Goal: Book appointment/travel/reservation

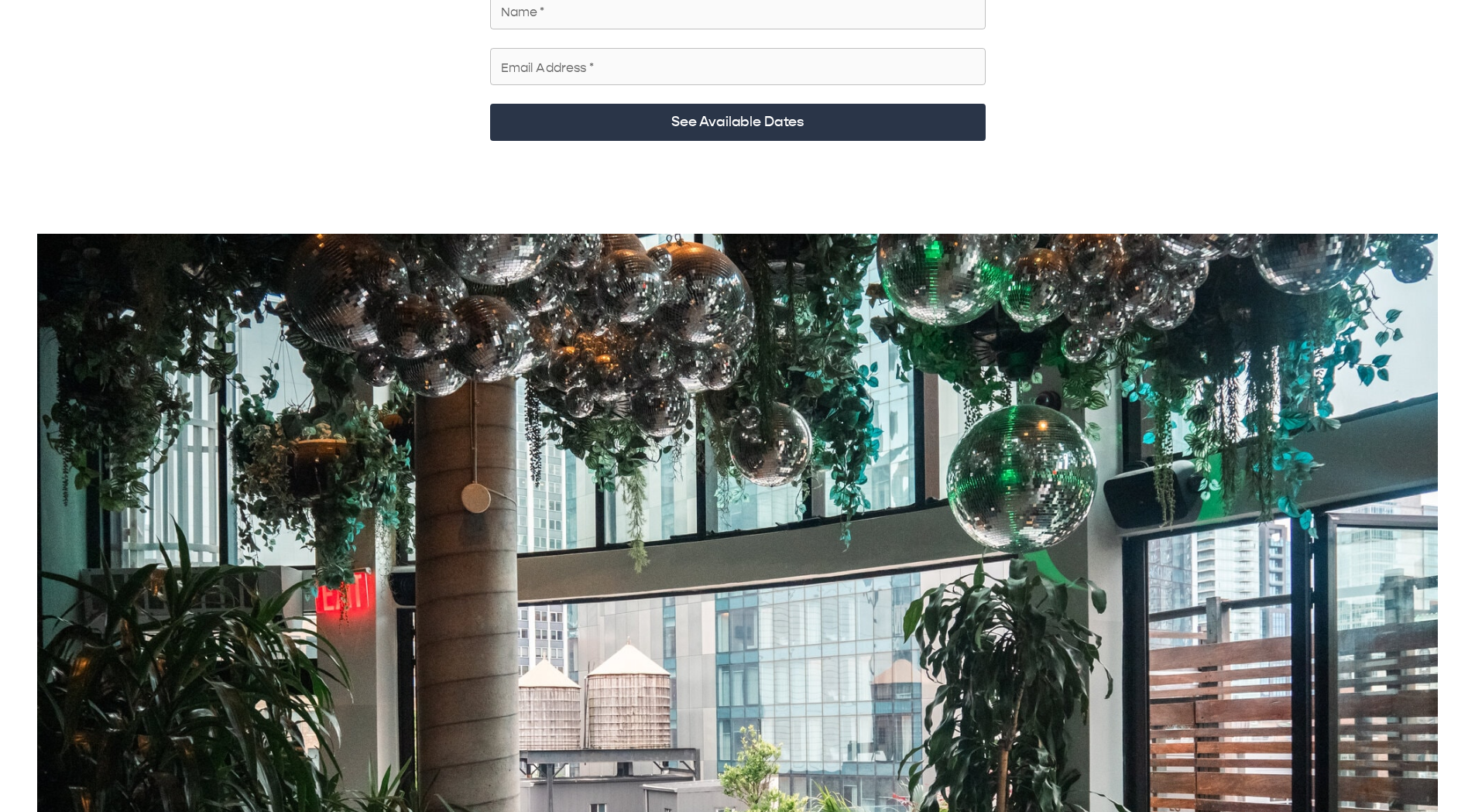
scroll to position [77, 0]
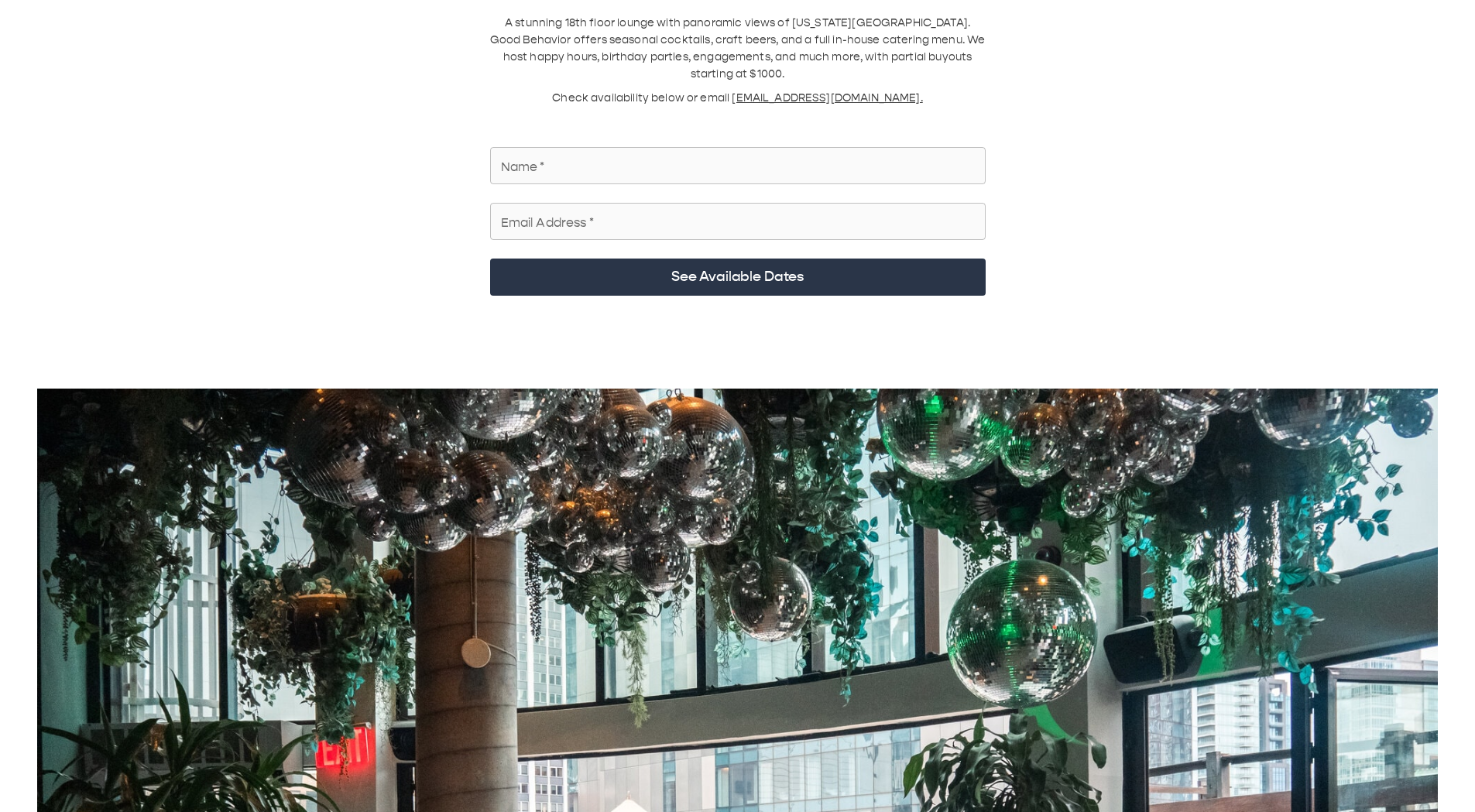
click at [607, 116] on input "Name   *" at bounding box center [738, 166] width 495 height 44
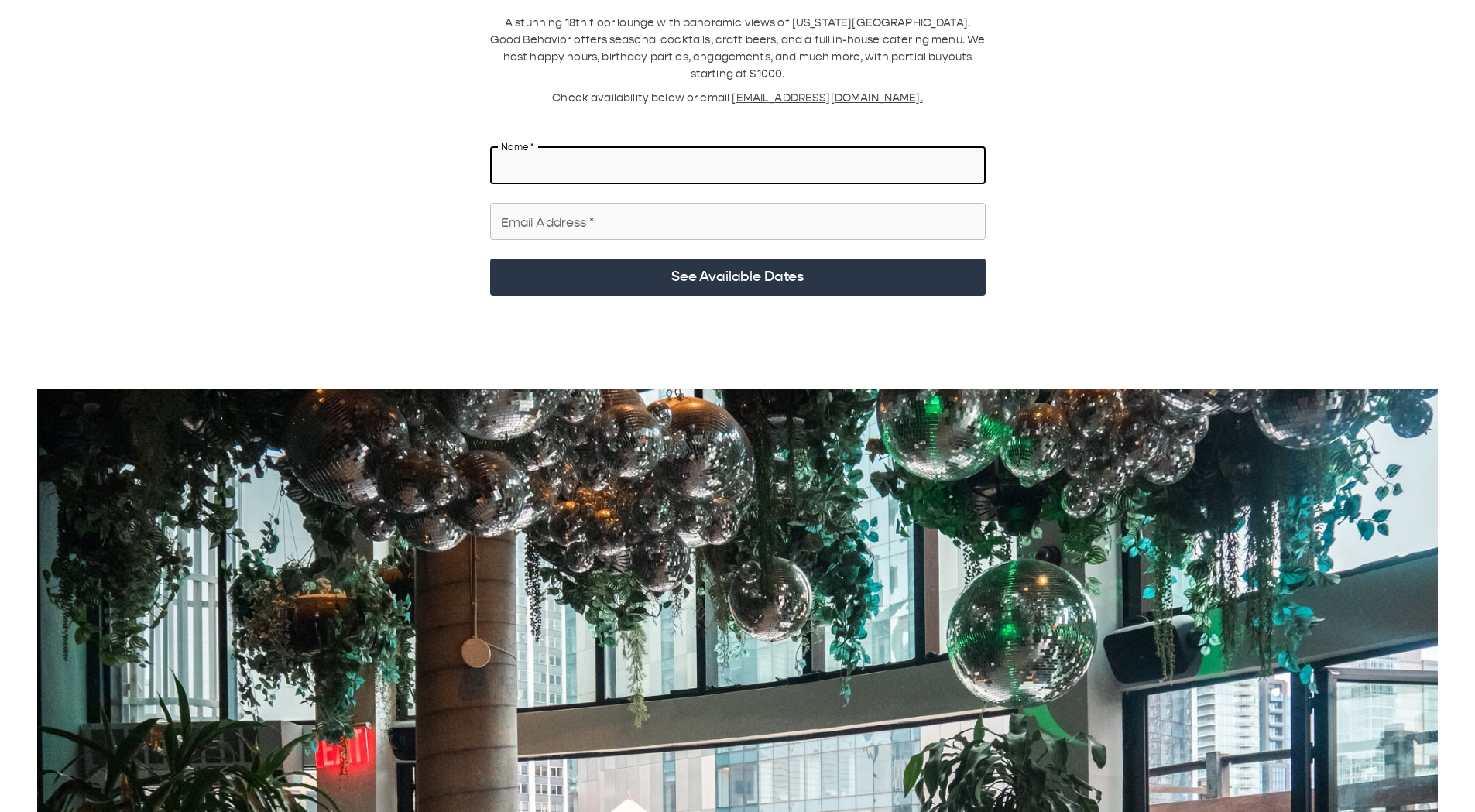
type input "*"
type input "**********"
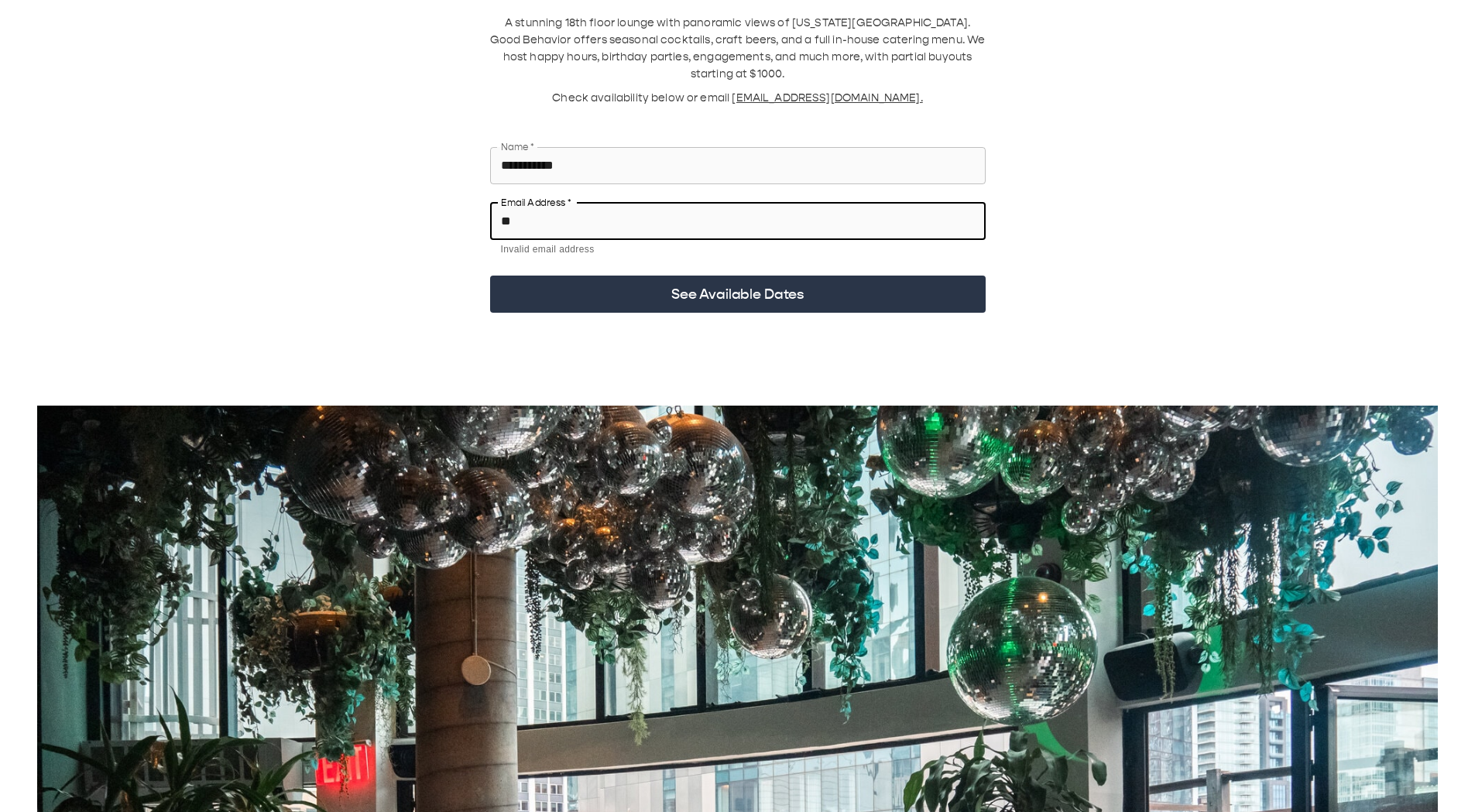
type input "**********"
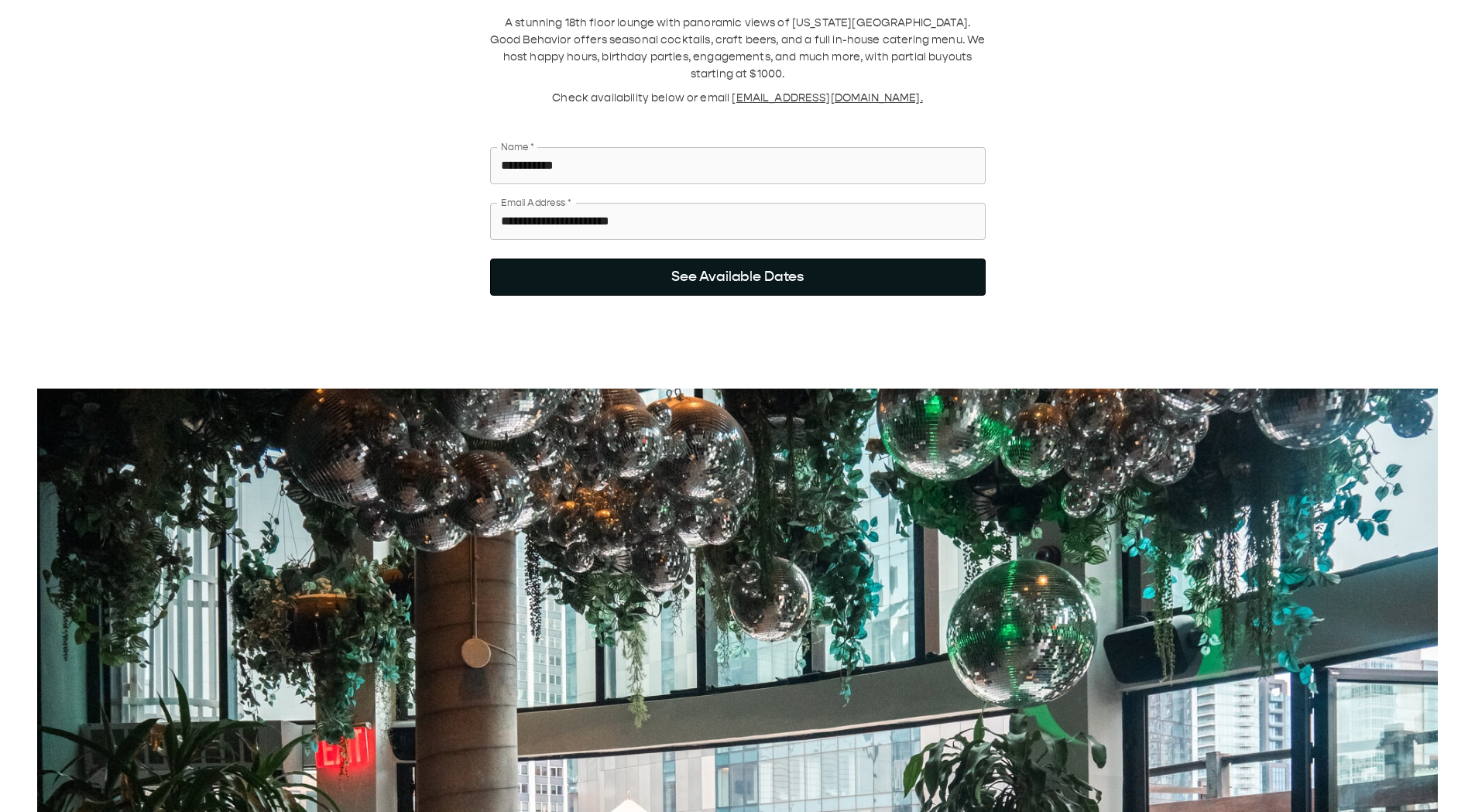
click at [748, 116] on button "See Available Dates" at bounding box center [738, 277] width 495 height 37
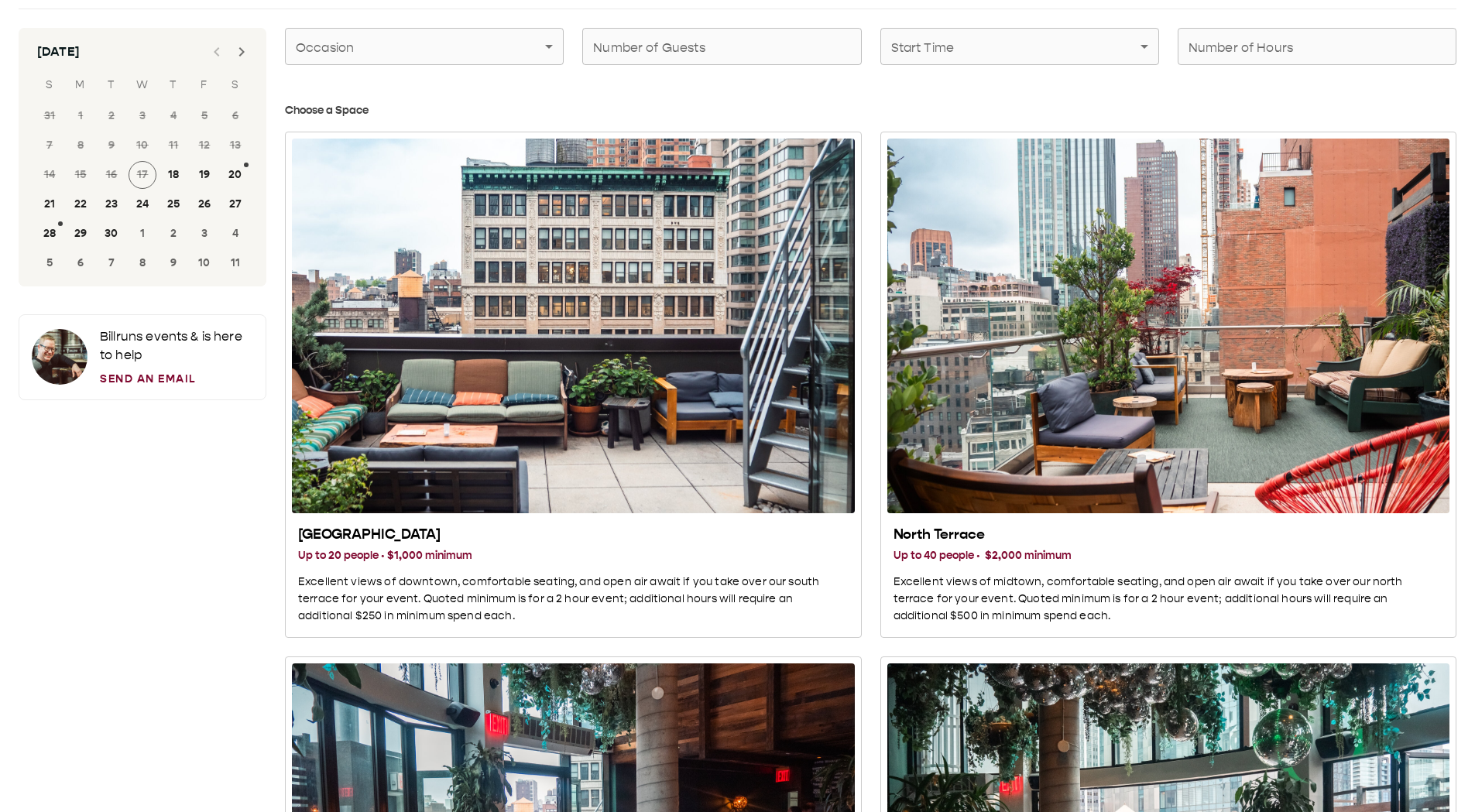
scroll to position [0, 0]
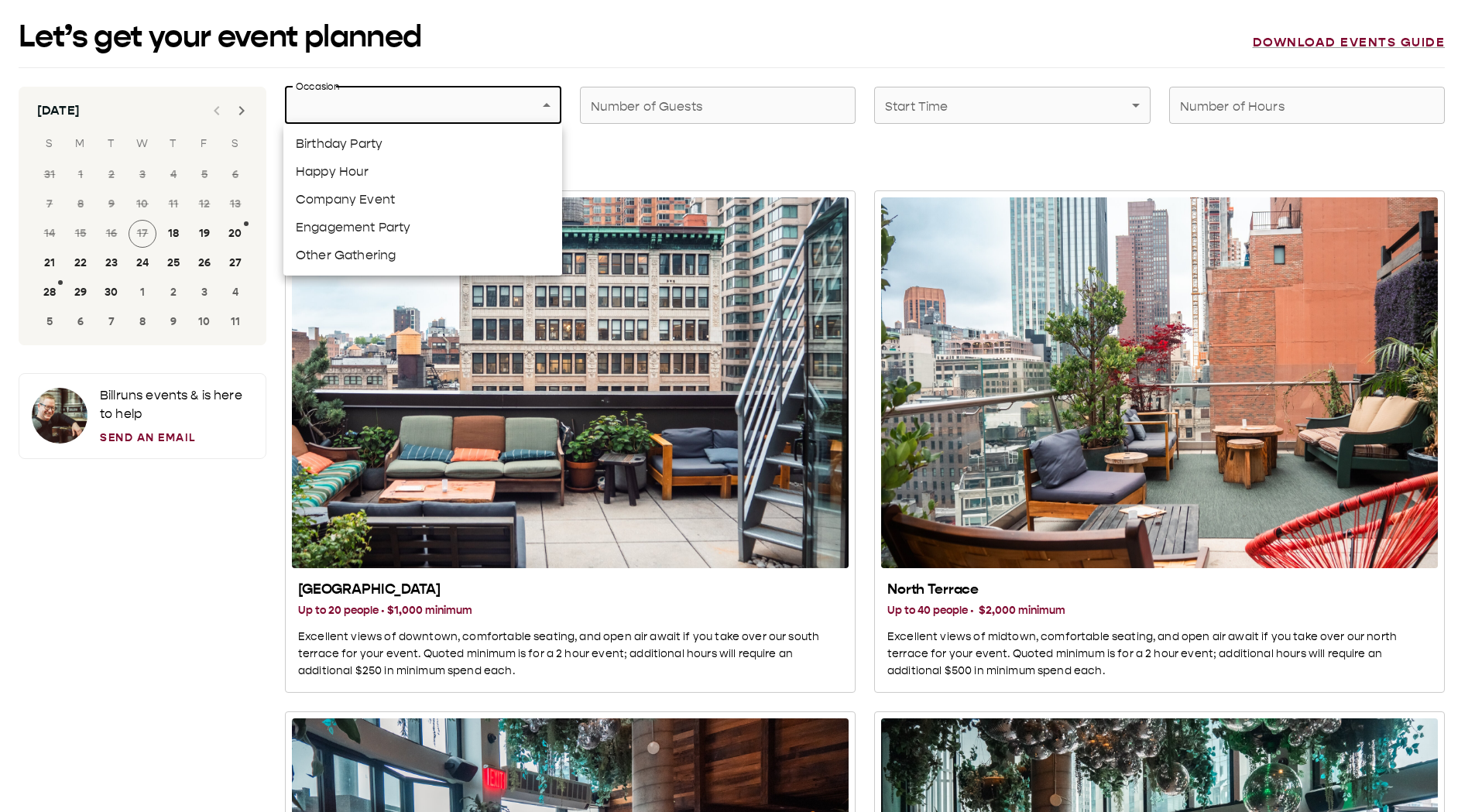
click at [389, 116] on li "Company Event" at bounding box center [423, 200] width 279 height 28
type input "**********"
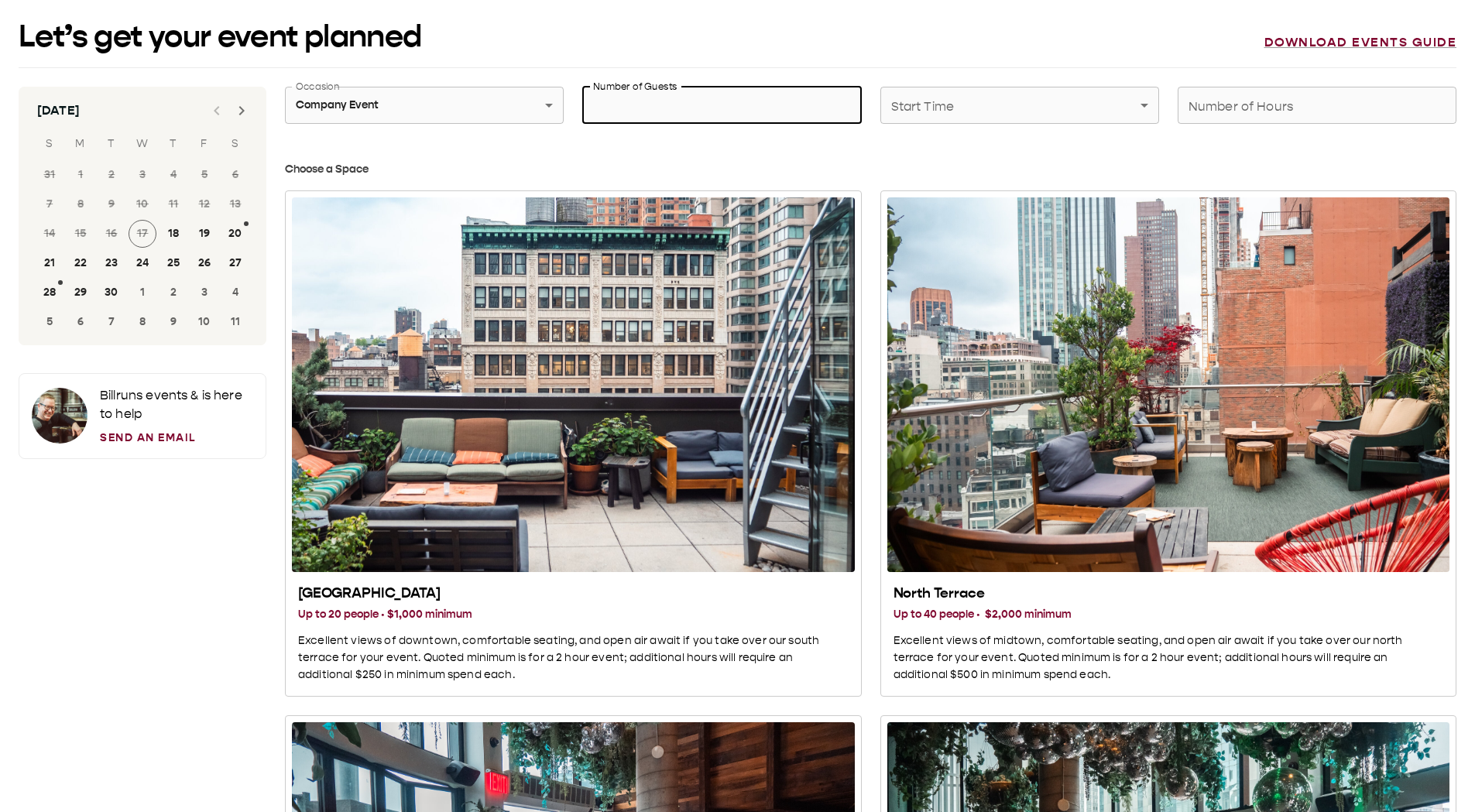
click at [737, 106] on input "Number of Guests" at bounding box center [721, 105] width 279 height 44
type input "**"
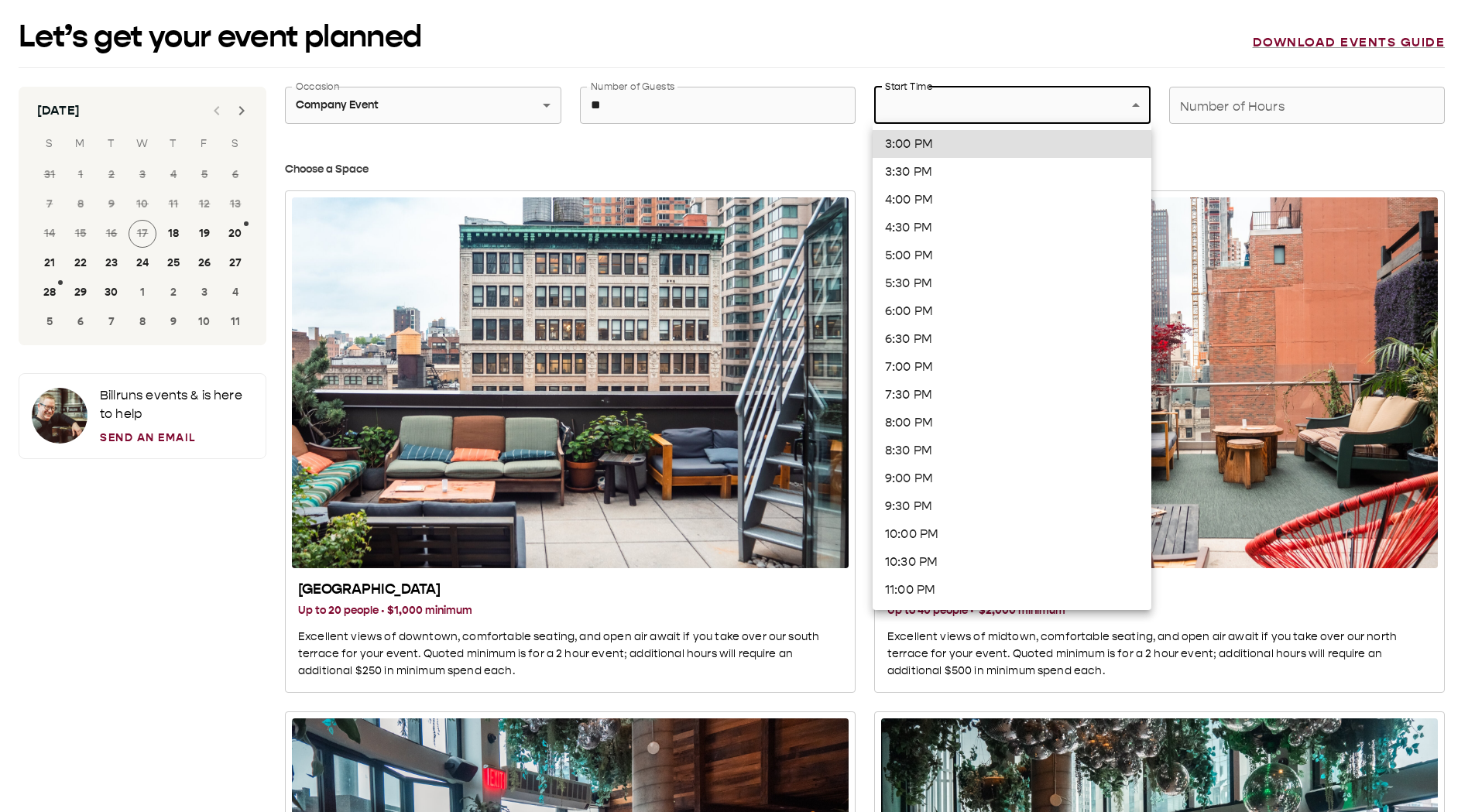
click at [945, 116] on li "5:00 PM" at bounding box center [1012, 255] width 279 height 28
type input "*******"
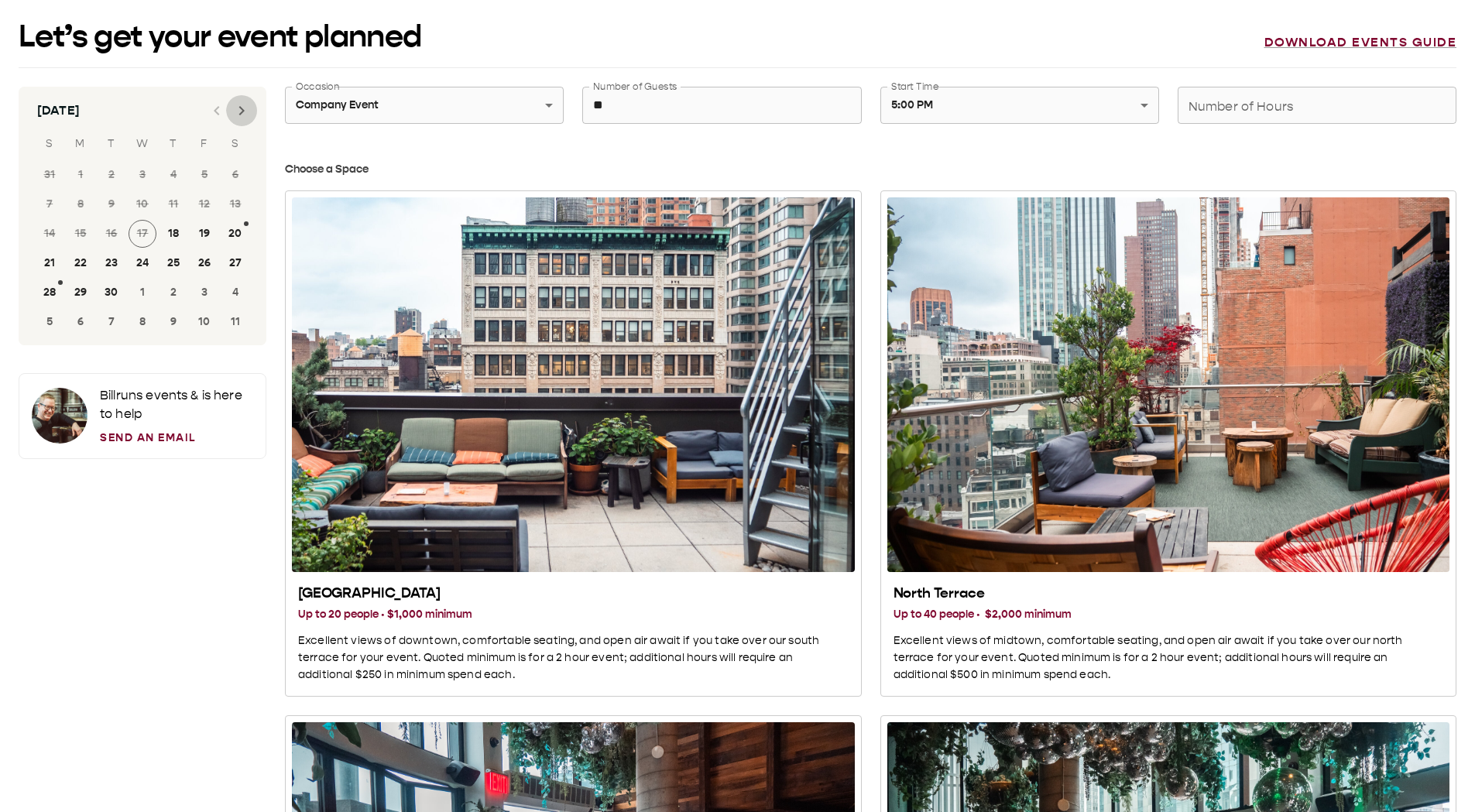
click at [242, 112] on icon "Next month" at bounding box center [241, 111] width 5 height 9
click at [171, 116] on button "16" at bounding box center [173, 233] width 28 height 28
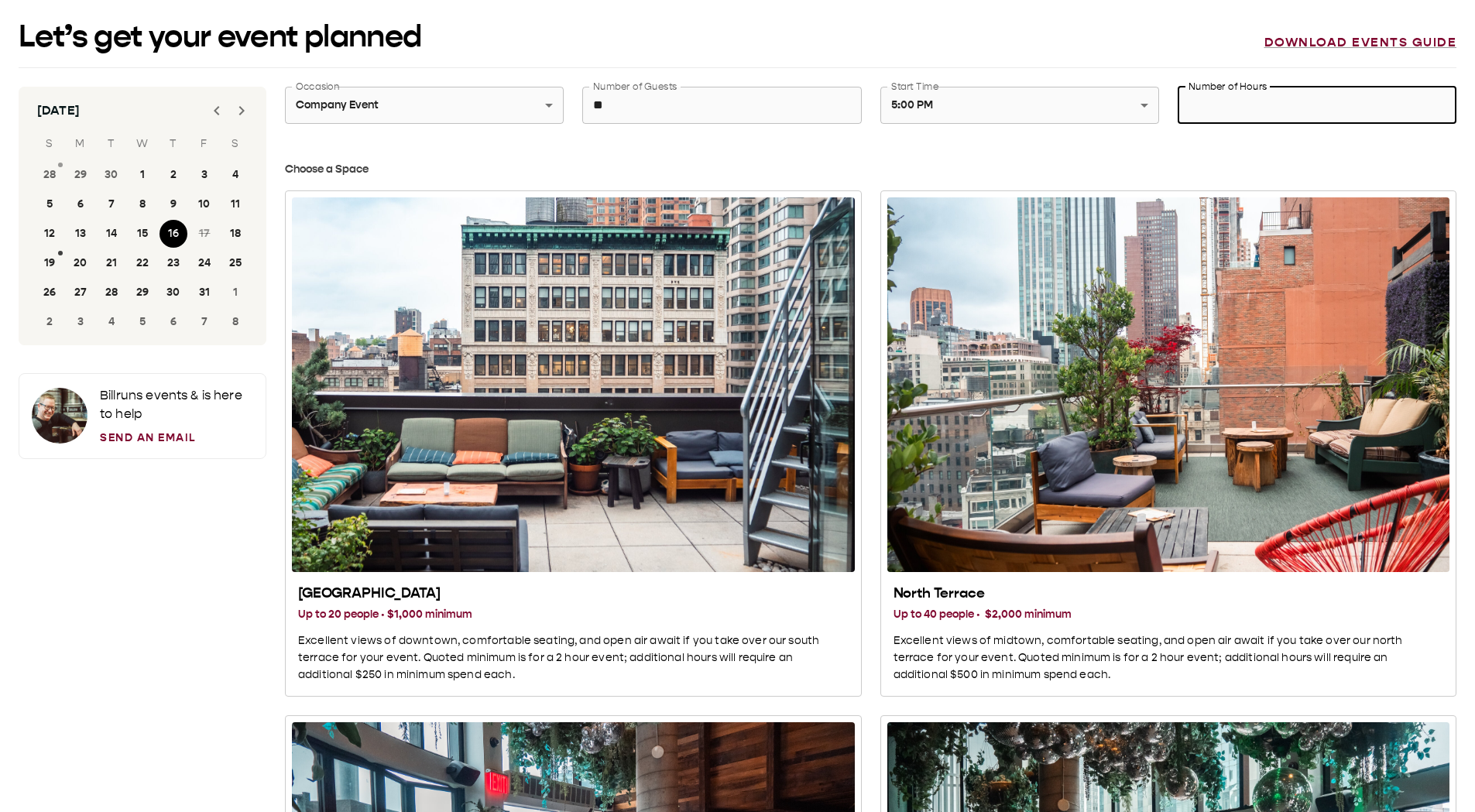
click at [1227, 109] on input "Number of Hours" at bounding box center [1316, 105] width 279 height 44
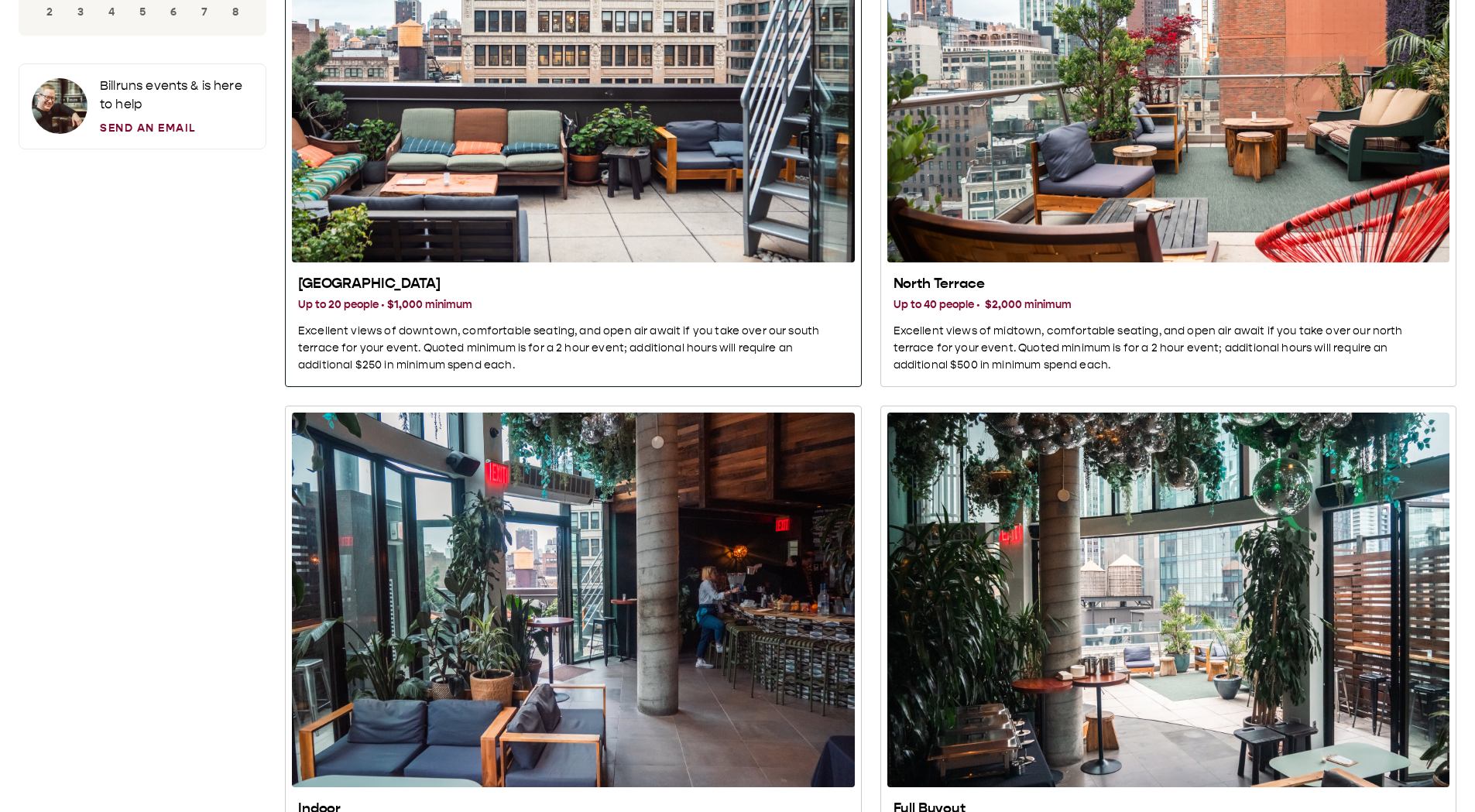
scroll to position [77, 0]
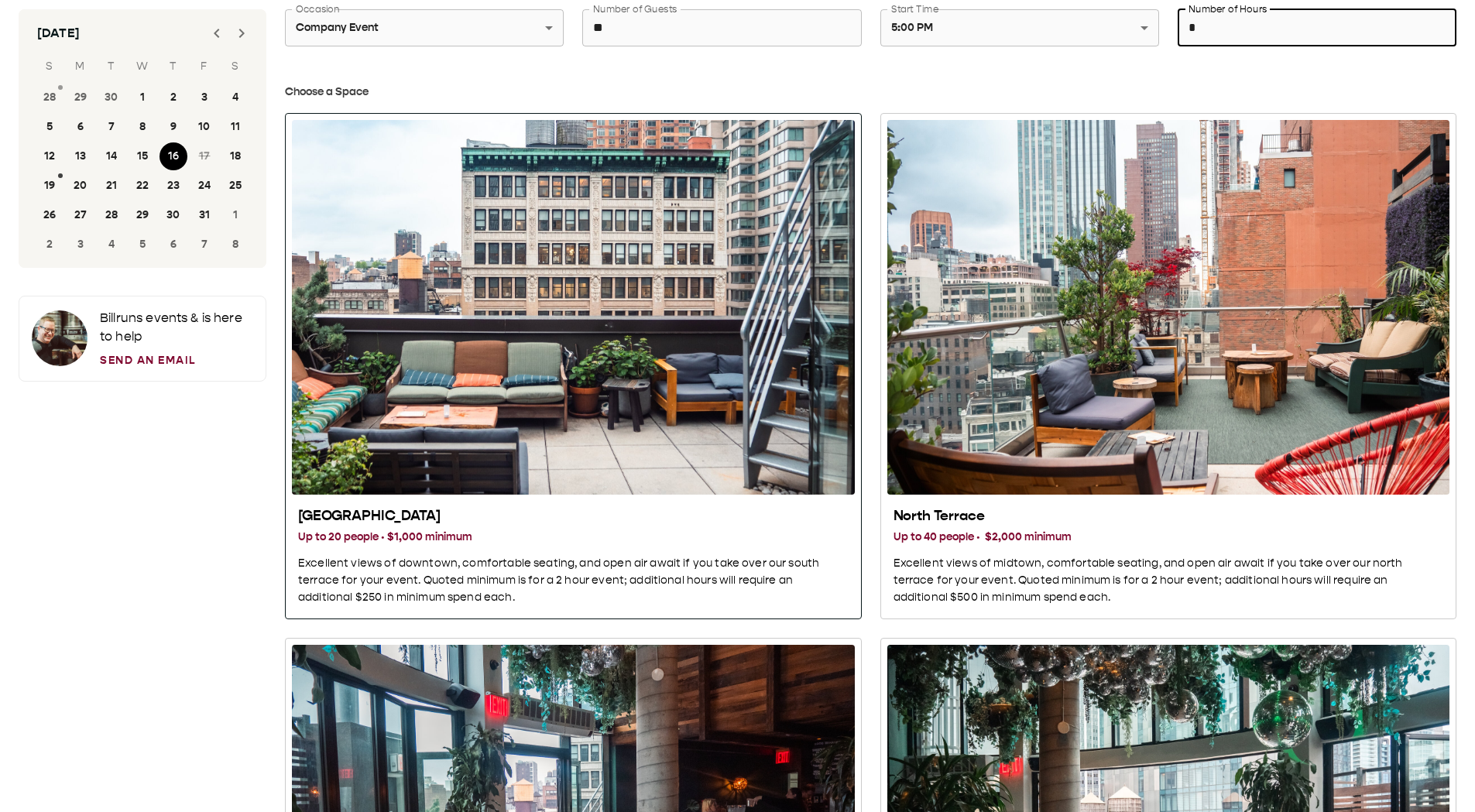
type input "*"
type button "subspace_01"
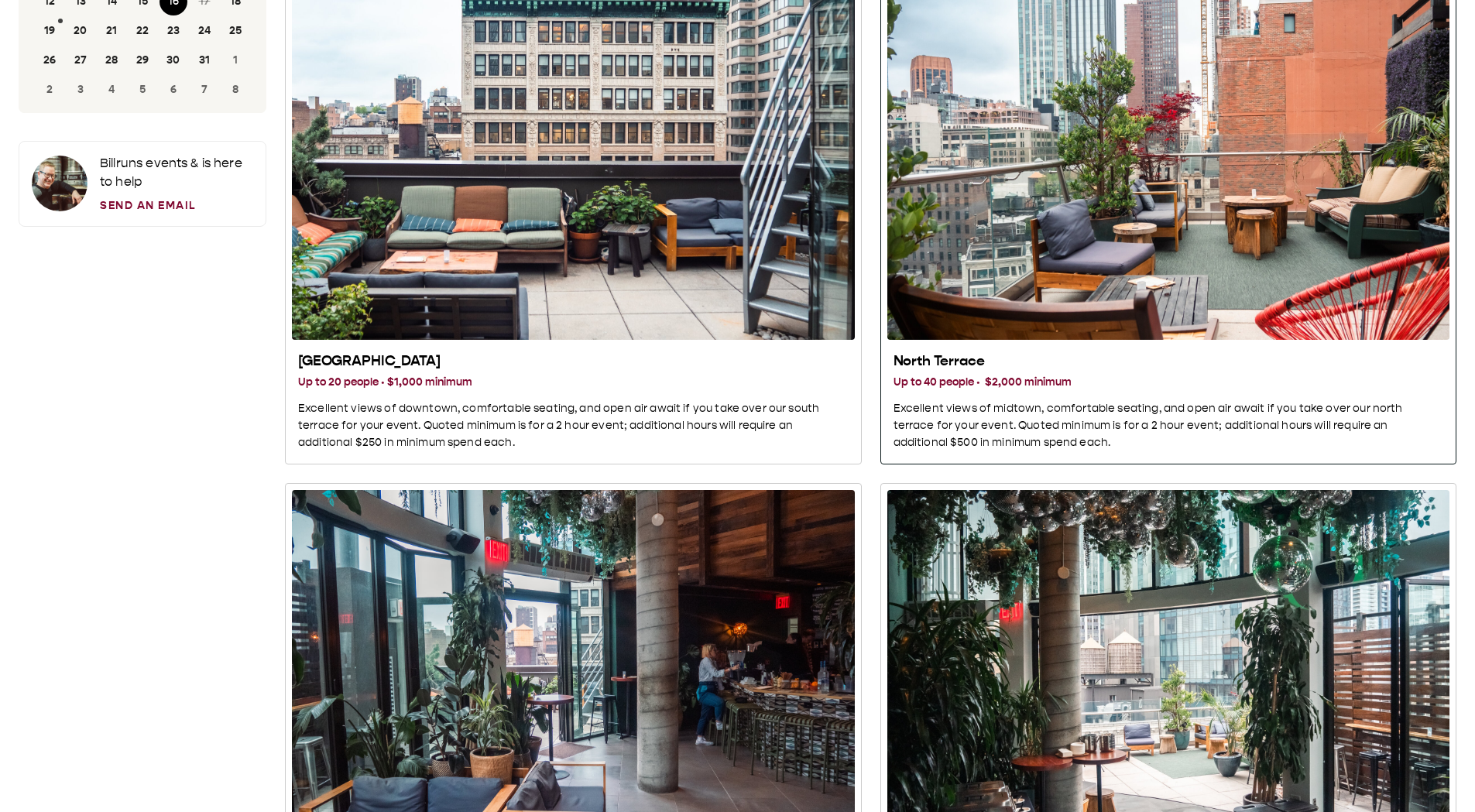
scroll to position [619, 0]
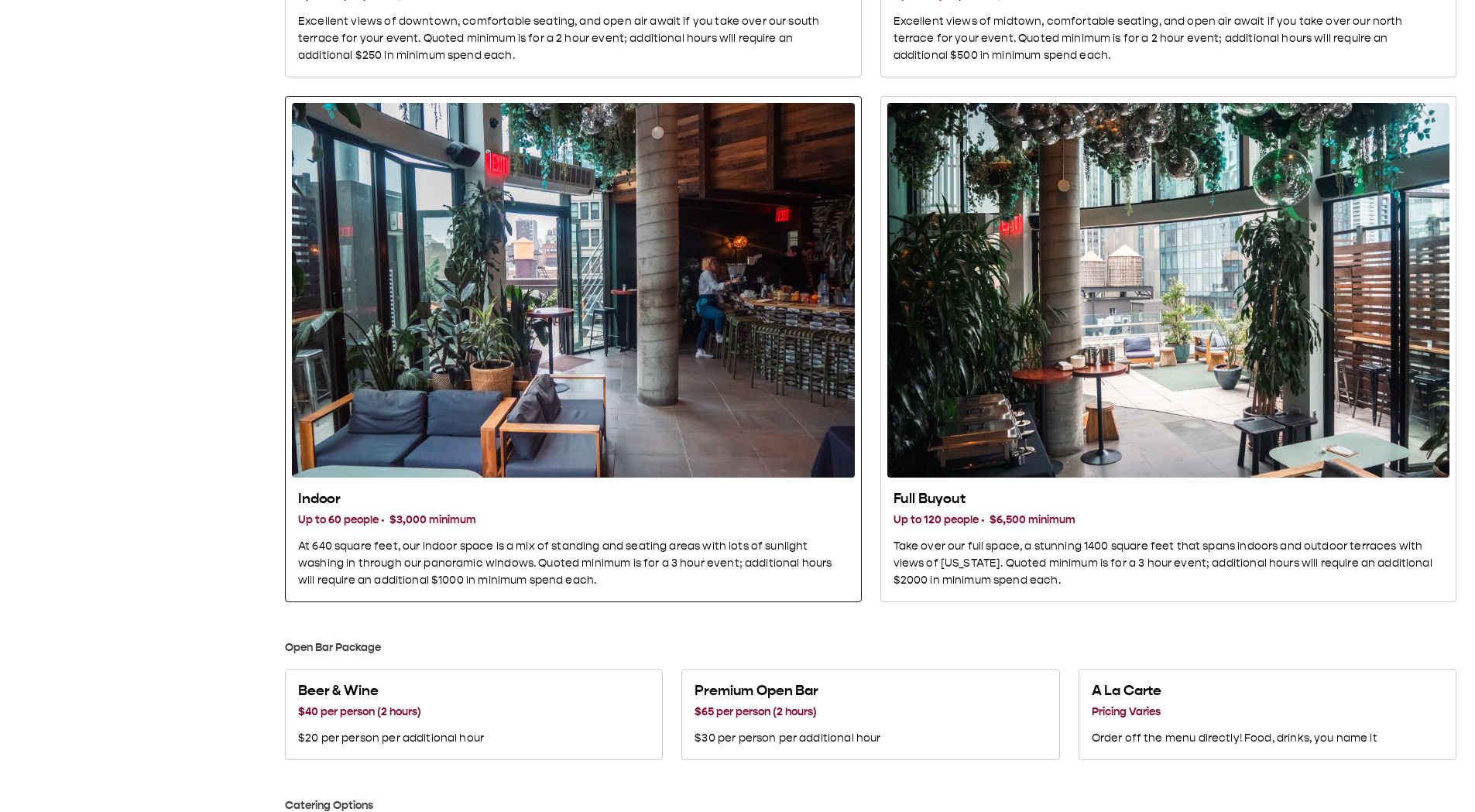
click at [603, 116] on div "Indoor" at bounding box center [573, 290] width 563 height 375
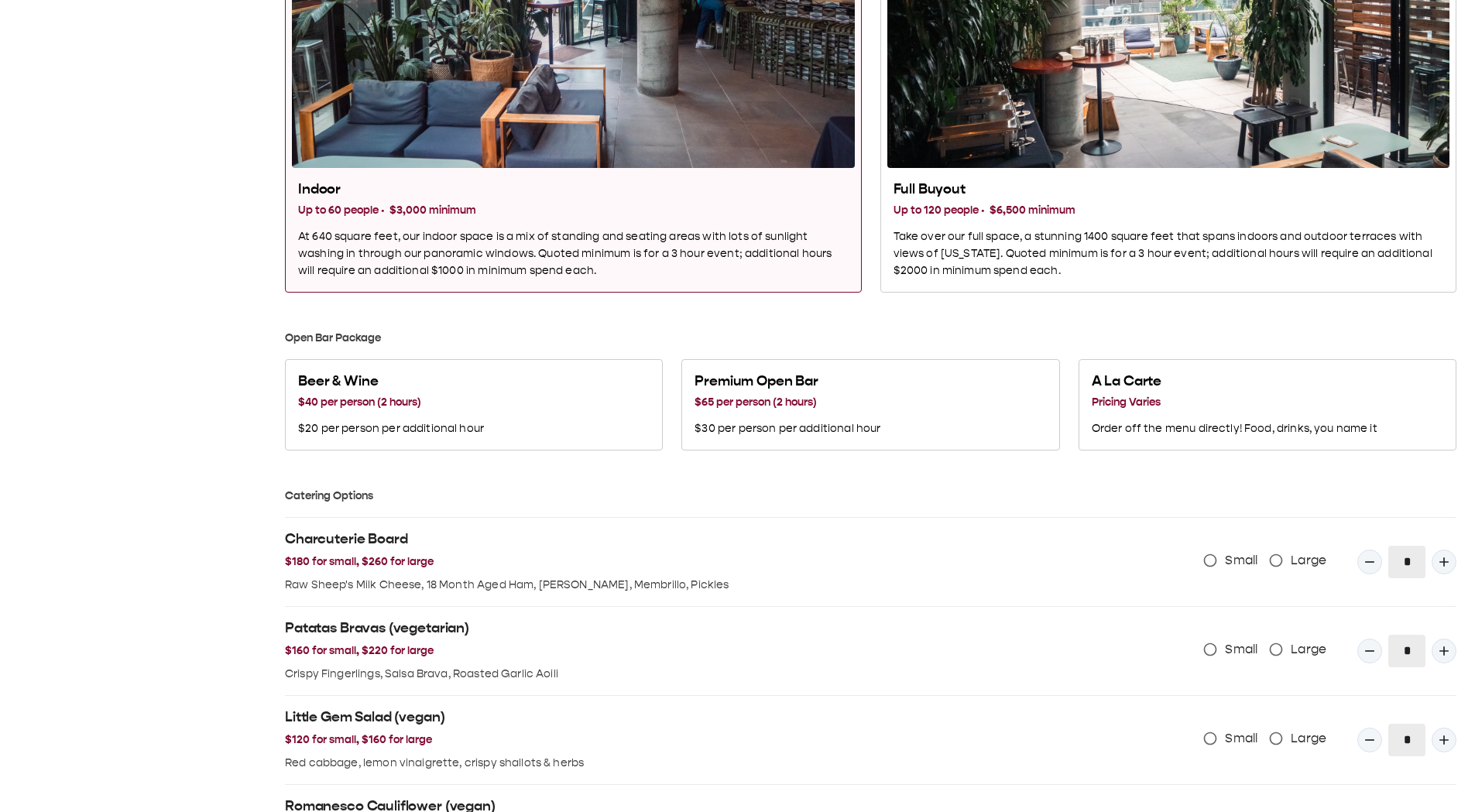
scroll to position [1006, 0]
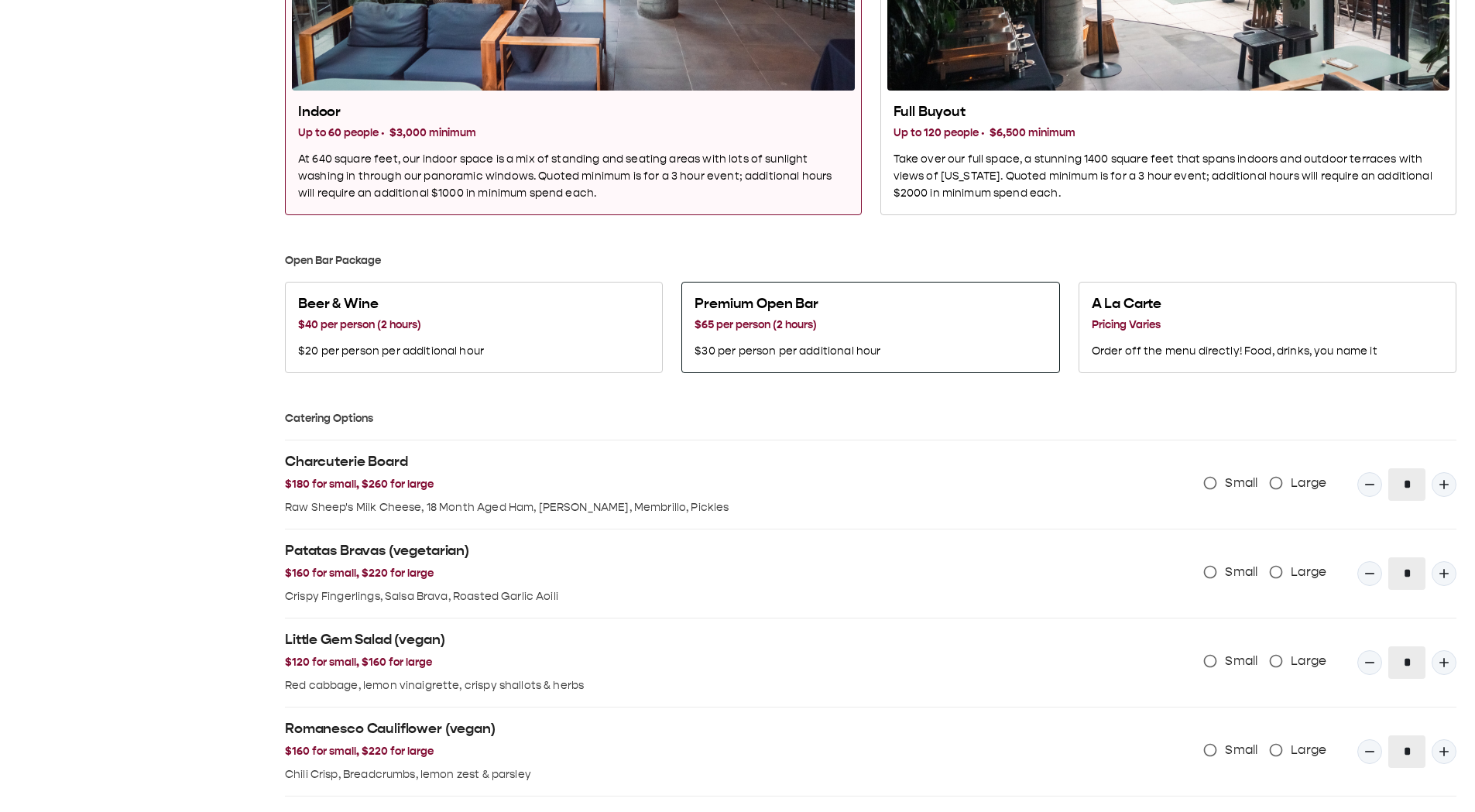
click at [877, 116] on h3 "$65 per person (2 hours)" at bounding box center [788, 325] width 186 height 17
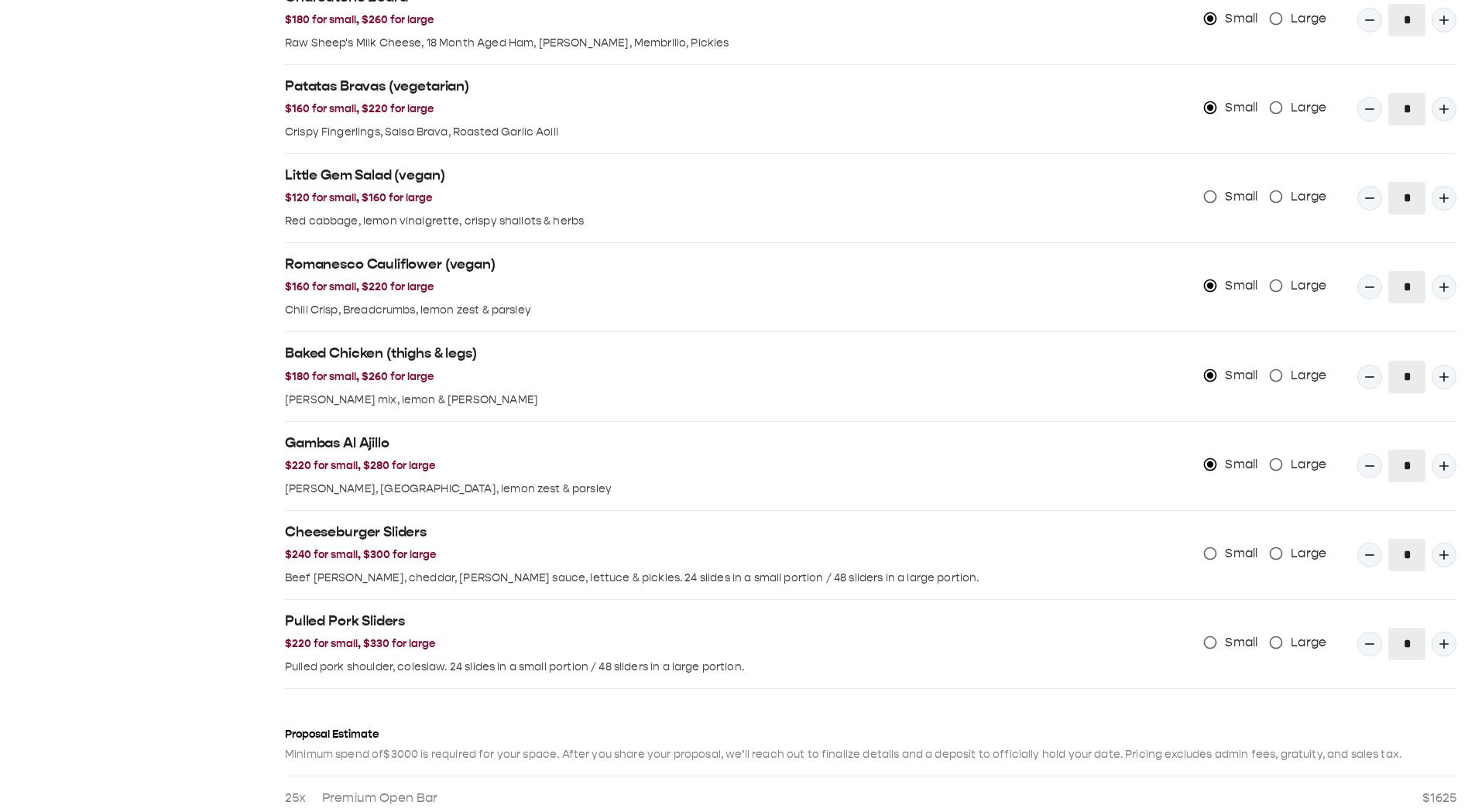
scroll to position [1639, 0]
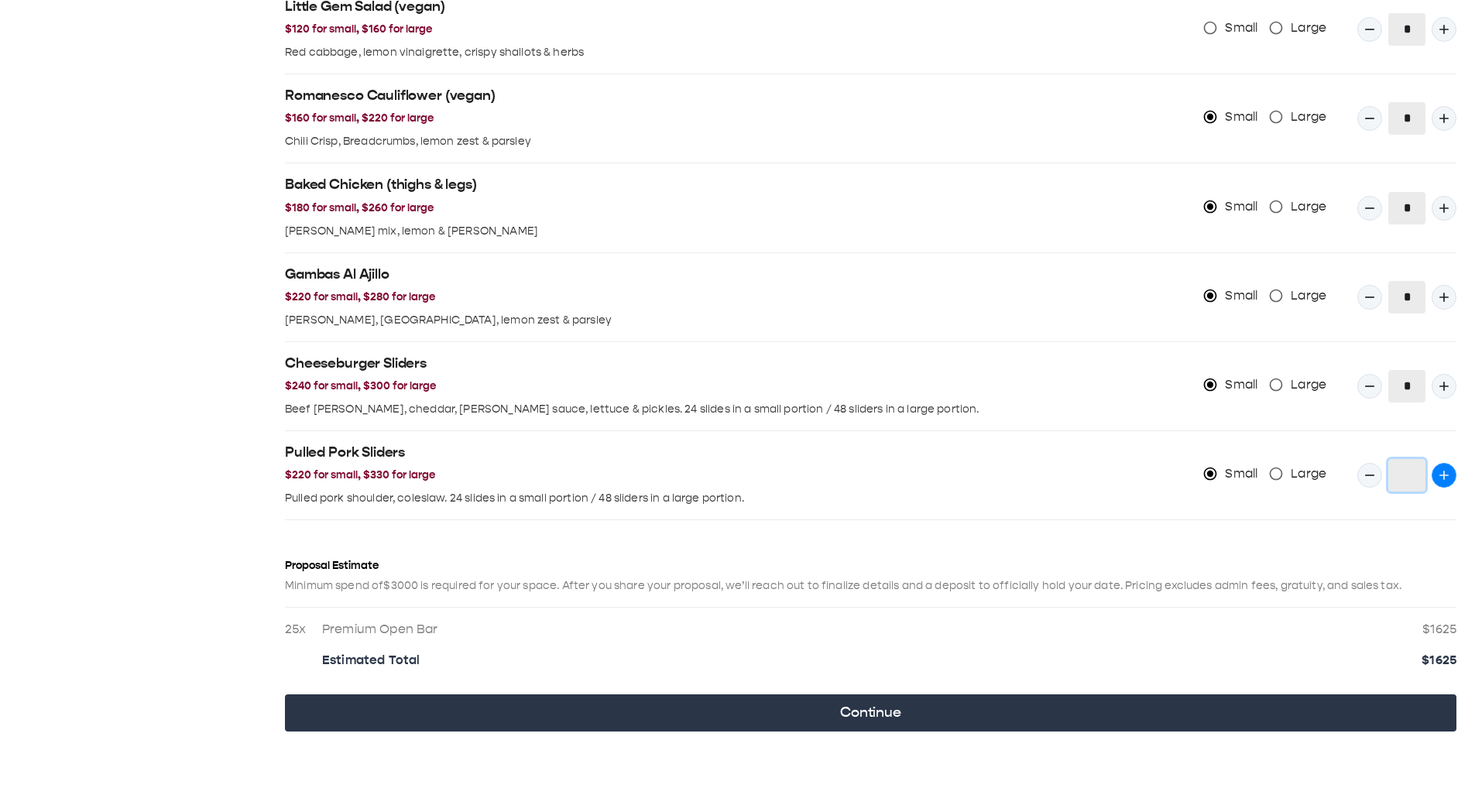
click at [1227, 116] on button "Quantity Input" at bounding box center [1445, 475] width 25 height 25
type input "*"
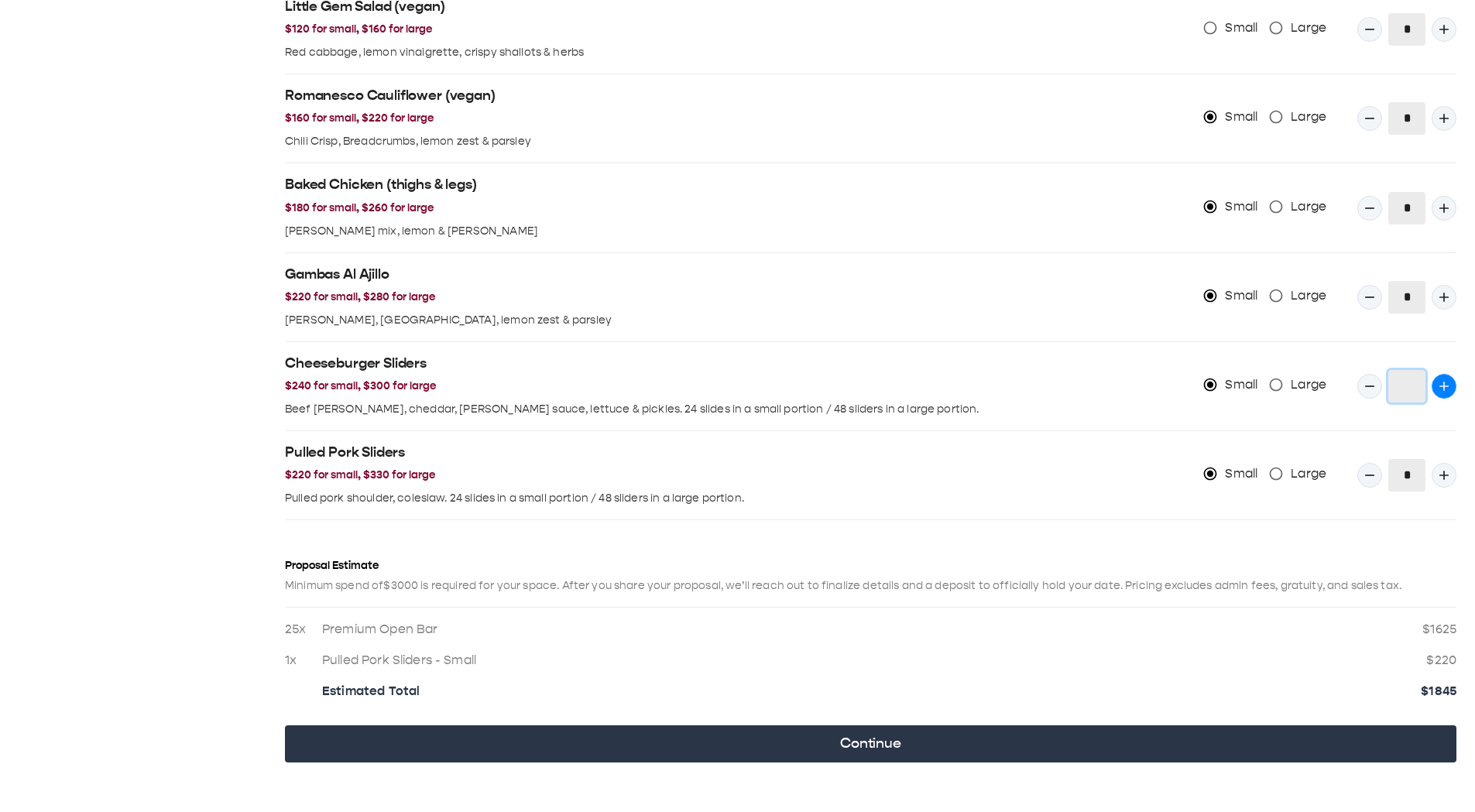
click at [1227, 116] on icon "Quantity Input" at bounding box center [1445, 386] width 16 height 16
type input "*"
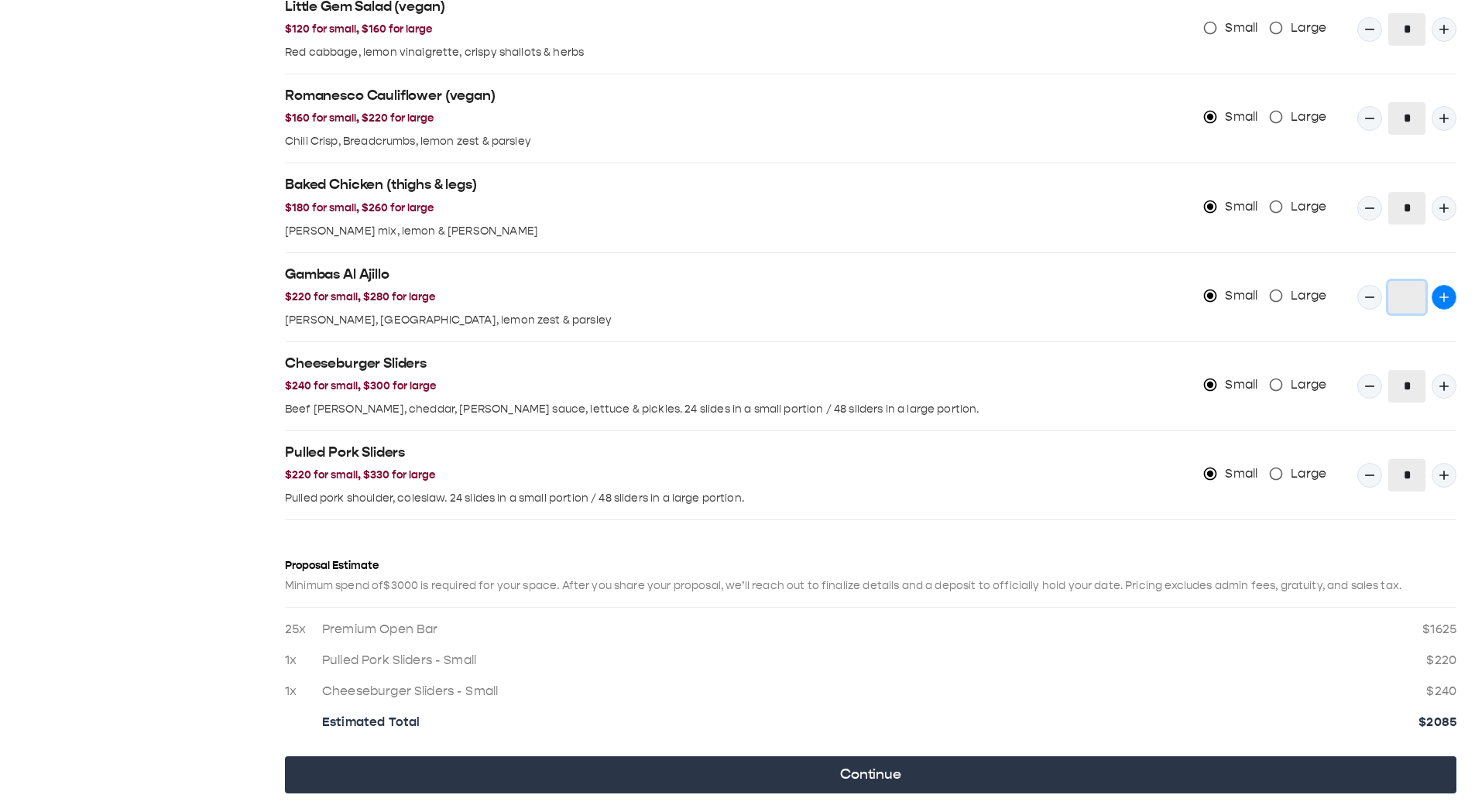
click at [1227, 116] on icon "Quantity Input" at bounding box center [1445, 297] width 16 height 16
type input "*"
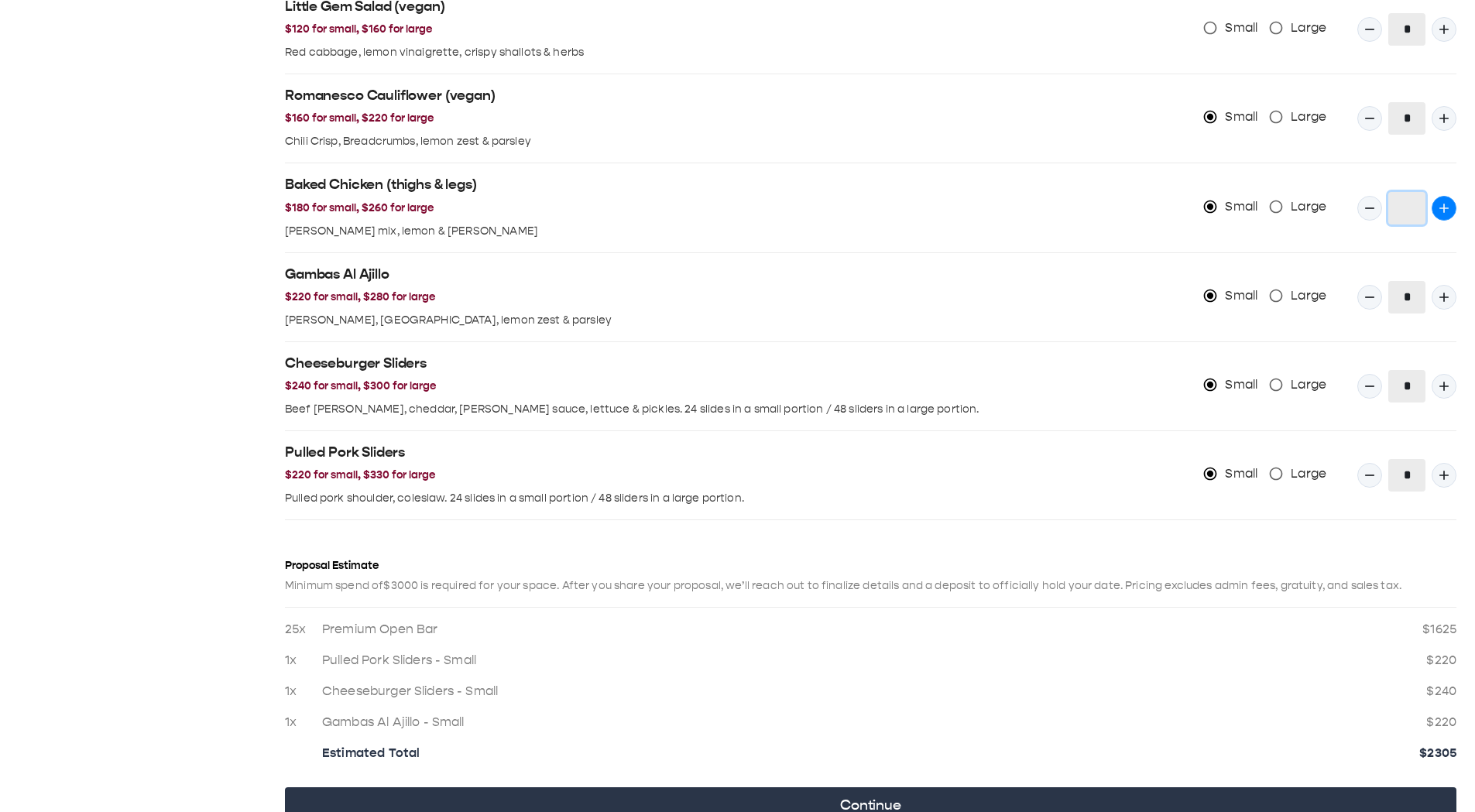
click at [1227, 116] on icon "Quantity Input" at bounding box center [1445, 208] width 16 height 16
type input "*"
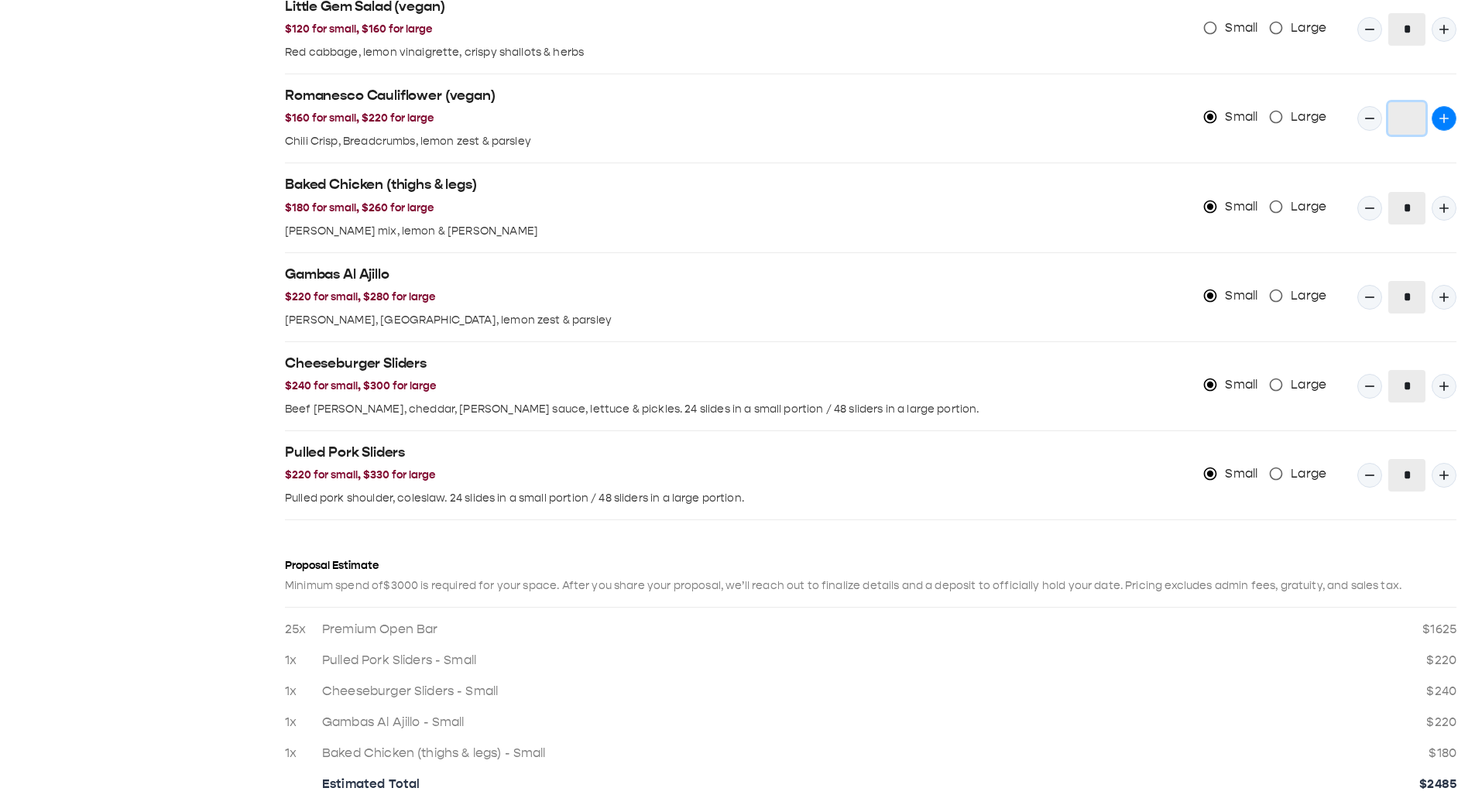
click at [1227, 116] on button "Quantity Input" at bounding box center [1445, 119] width 25 height 25
type input "*"
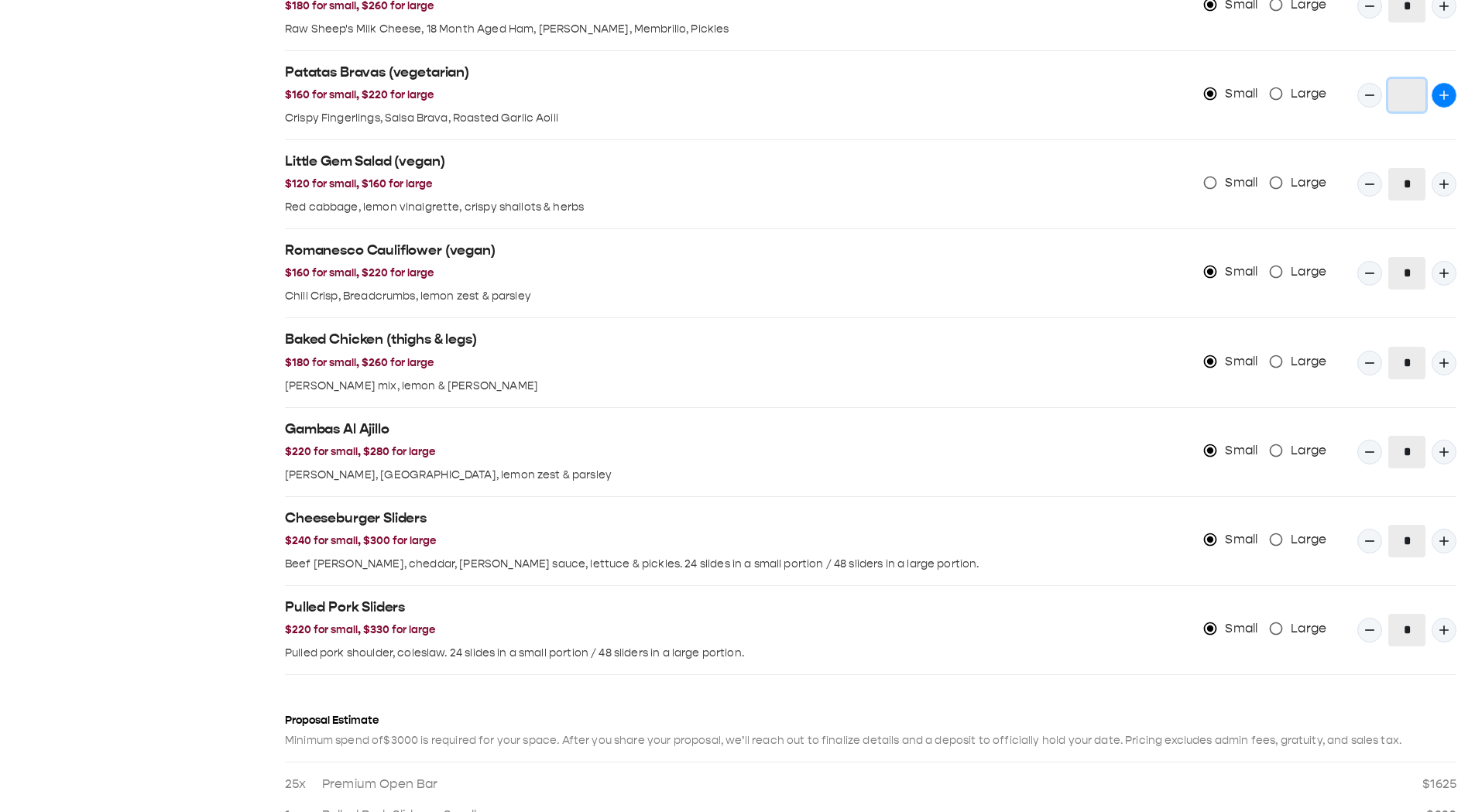
click at [1227, 84] on button "Quantity Input" at bounding box center [1445, 95] width 25 height 25
type input "*"
click at [1227, 116] on icon "Quantity Input" at bounding box center [1445, 184] width 16 height 16
type input "*"
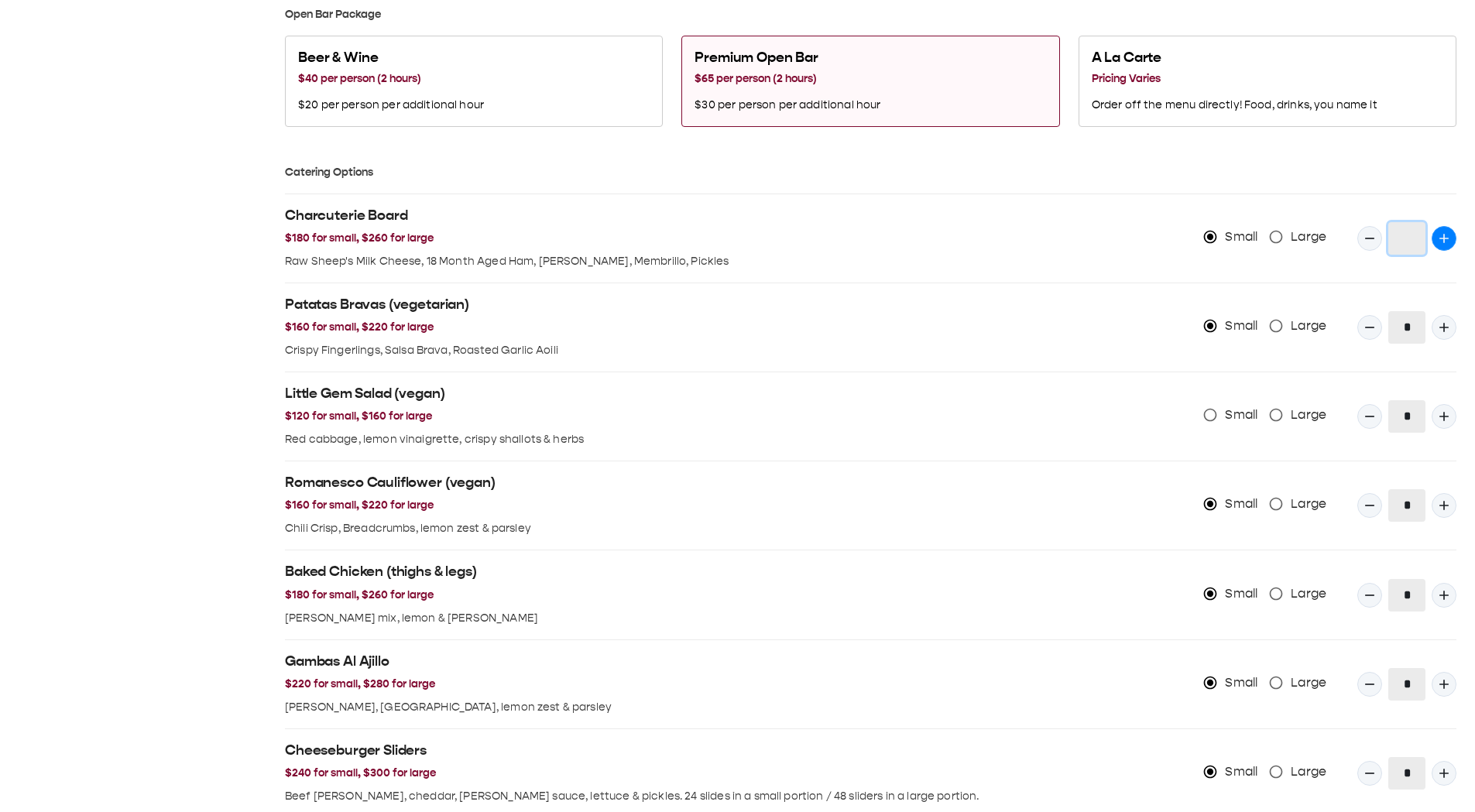
click at [1227, 116] on icon "Quantity Input" at bounding box center [1445, 238] width 16 height 16
type input "*"
click at [1227, 116] on icon "Quantity Input" at bounding box center [1445, 327] width 16 height 16
type input "*"
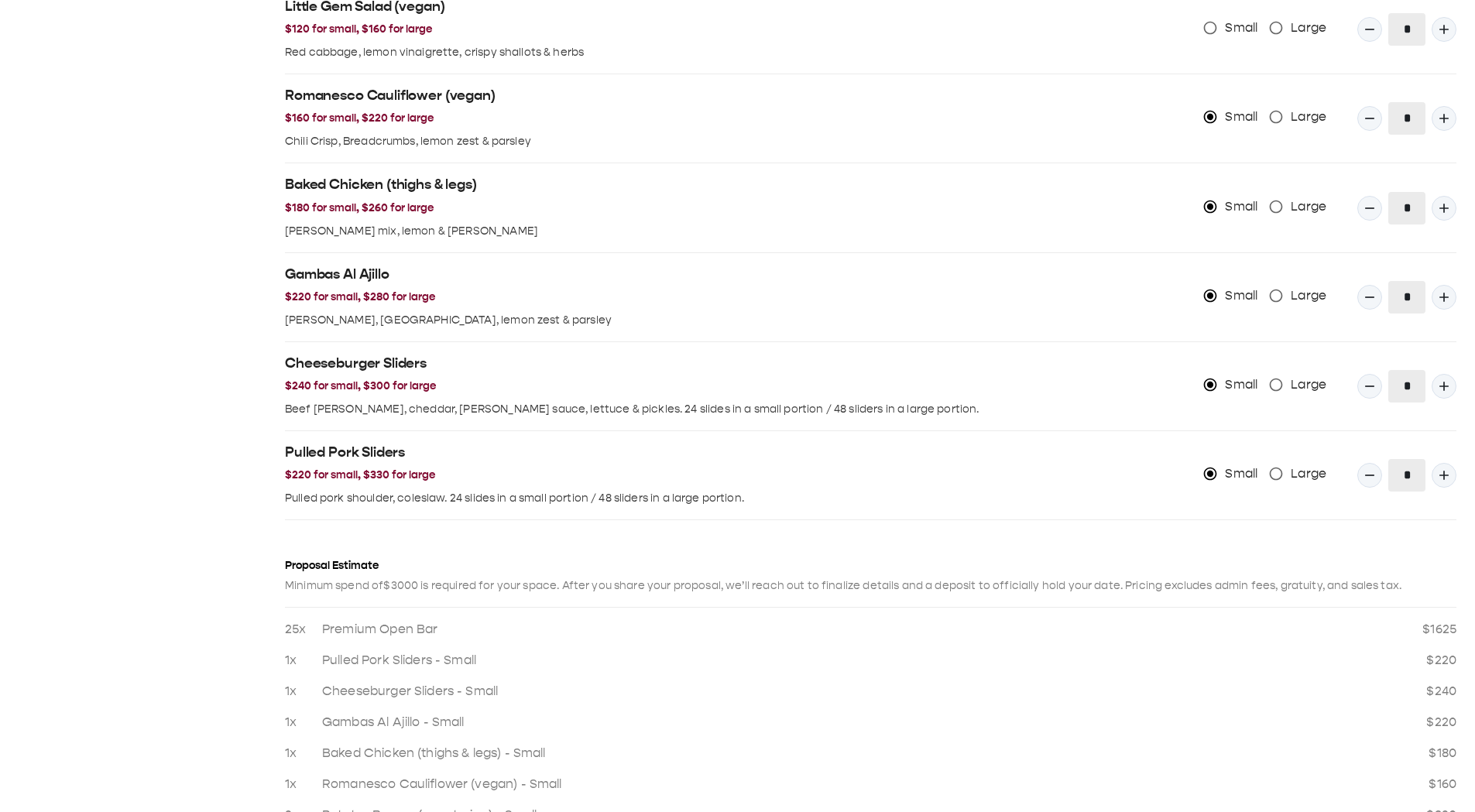
scroll to position [1886, 0]
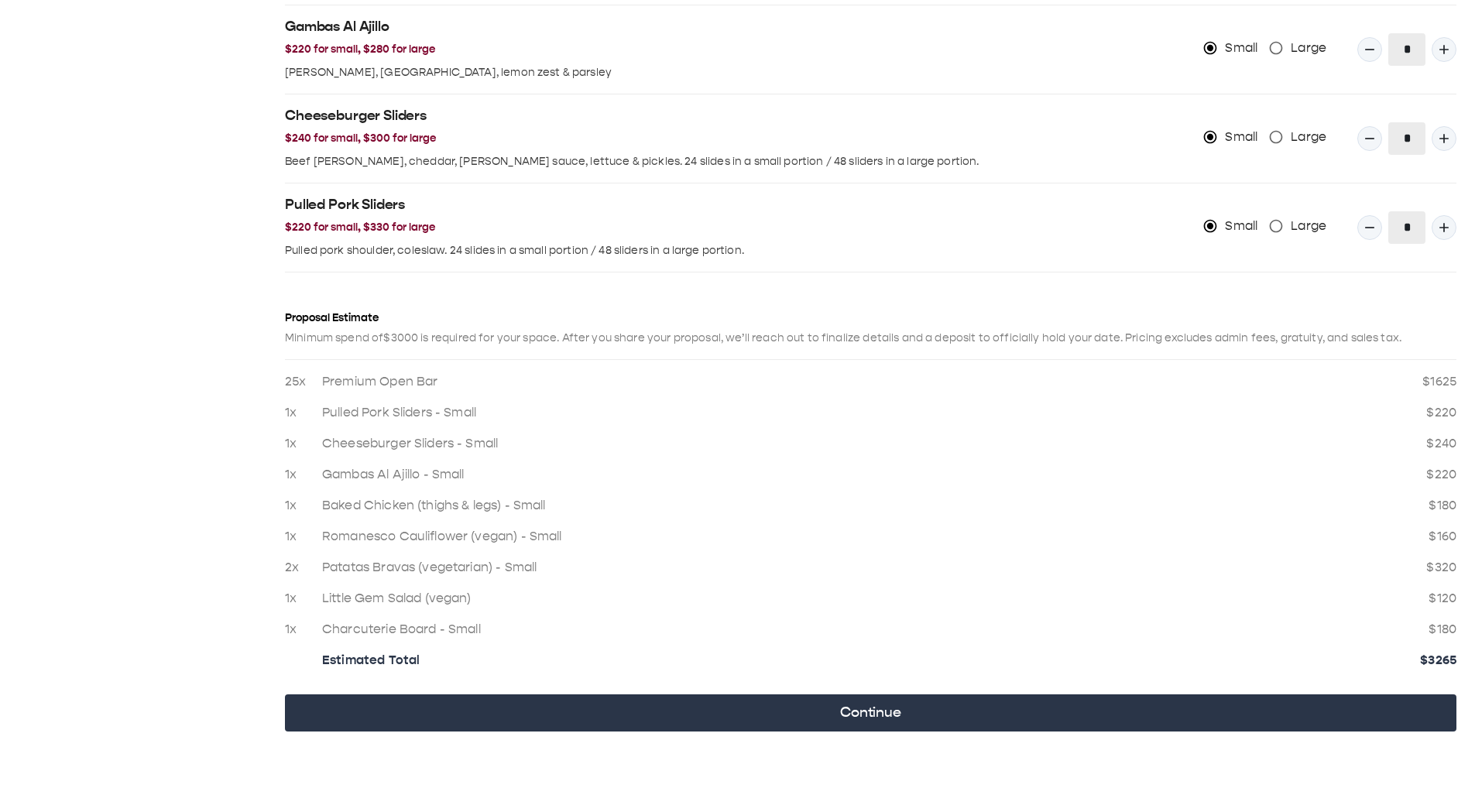
click at [867, 116] on button "Continue" at bounding box center [871, 713] width 1172 height 37
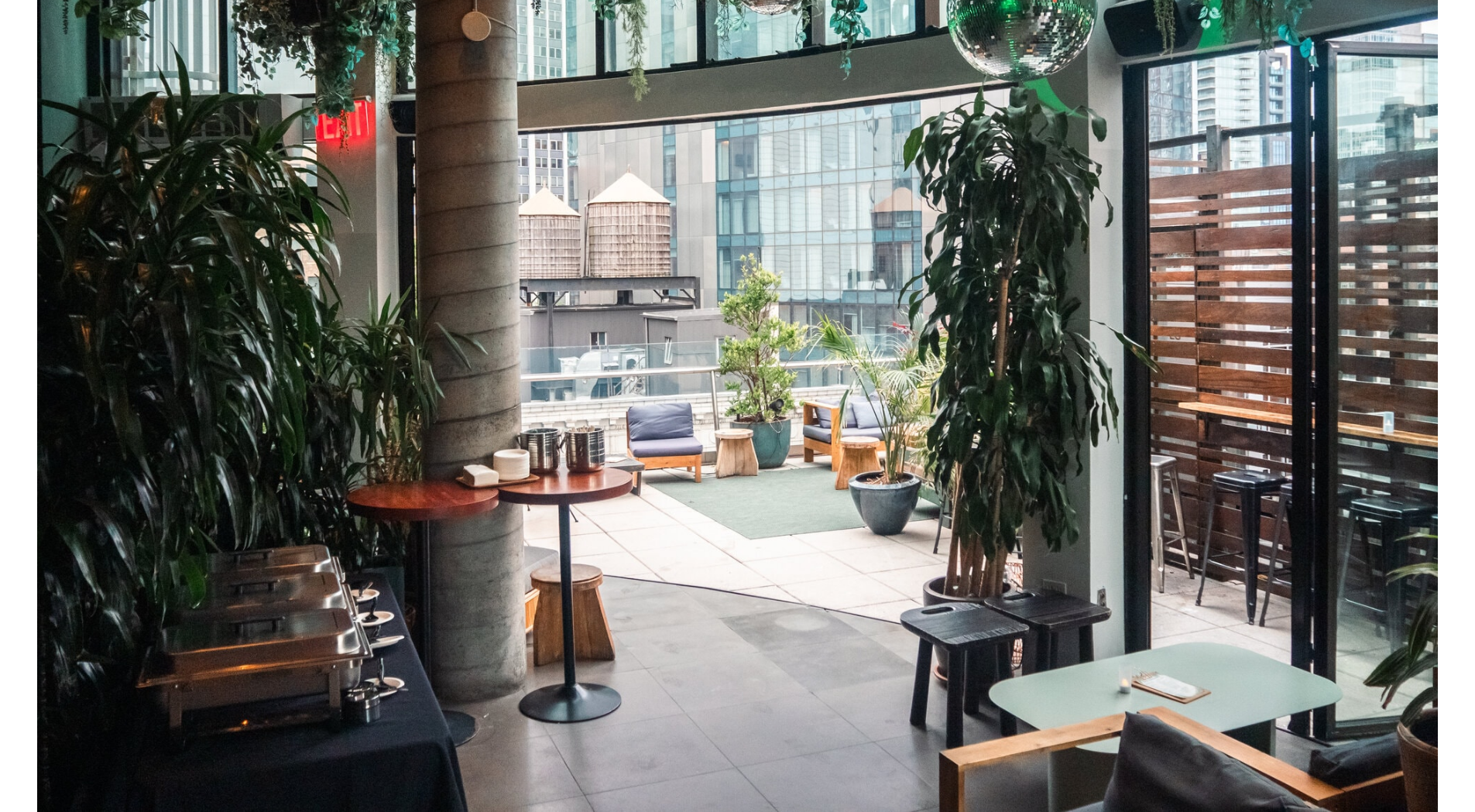
scroll to position [0, 0]
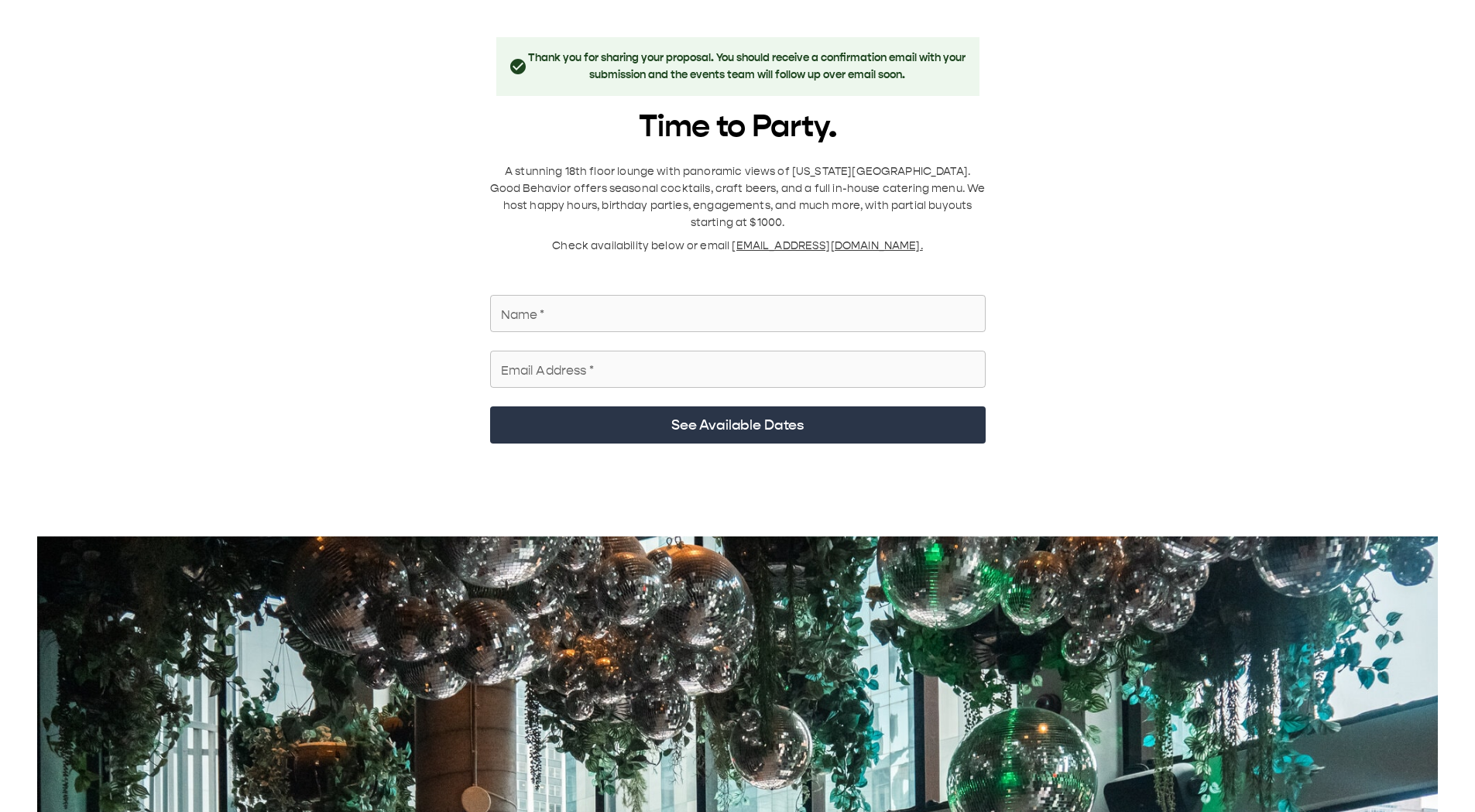
click at [805, 116] on span "[EMAIL_ADDRESS][DOMAIN_NAME]." at bounding box center [827, 245] width 191 height 13
drag, startPoint x: 902, startPoint y: 229, endPoint x: 884, endPoint y: 230, distance: 18.0
click at [884, 116] on div "Time to Party. A stunning 18th floor lounge with panoramic views of [US_STATE][…" at bounding box center [738, 251] width 495 height 287
click at [884, 116] on span "[EMAIL_ADDRESS][DOMAIN_NAME]." at bounding box center [827, 245] width 191 height 13
drag, startPoint x: 753, startPoint y: 226, endPoint x: 855, endPoint y: 228, distance: 102.0
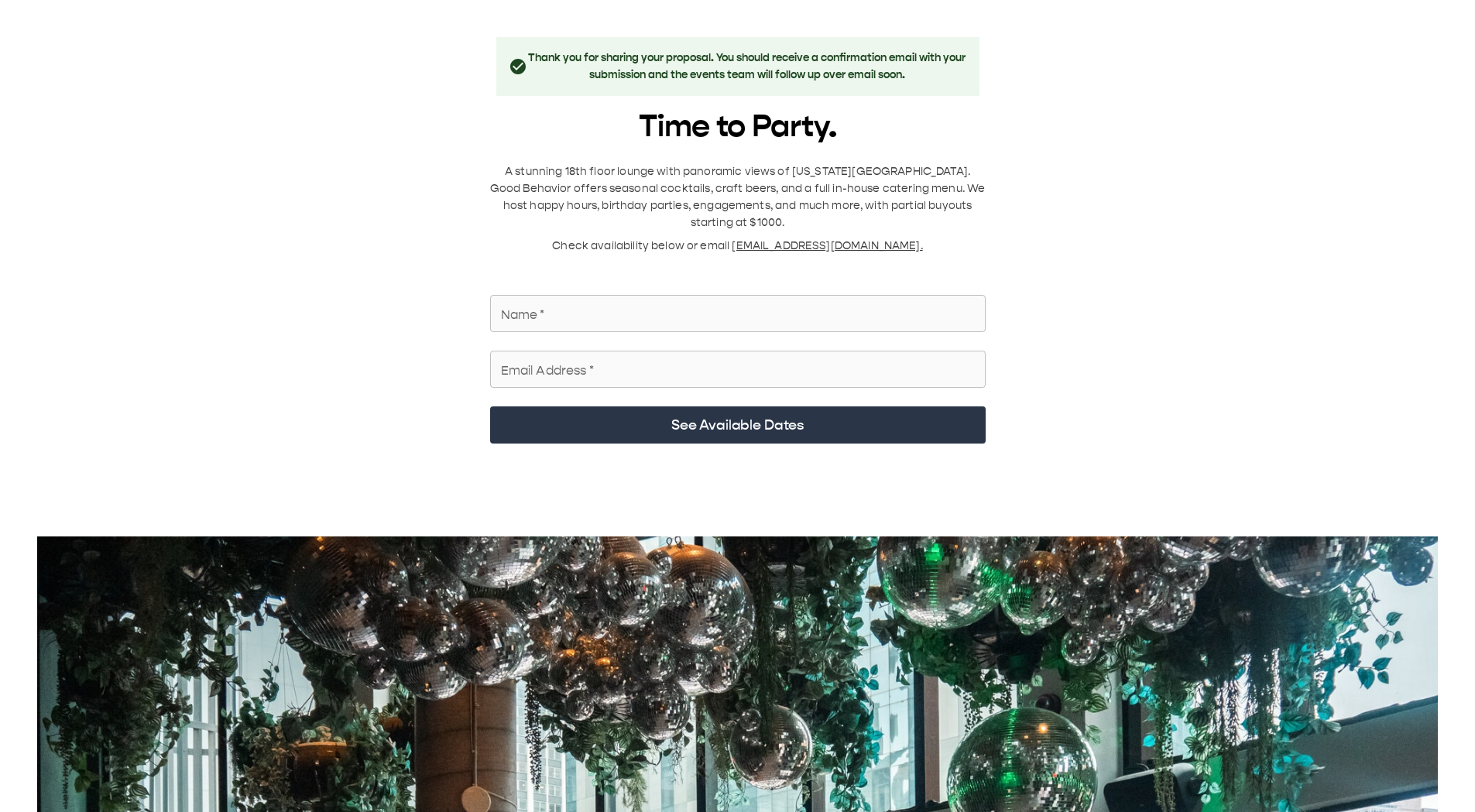
click at [855, 116] on div "Time to Party. A stunning 18th floor lounge with panoramic views of [US_STATE][…" at bounding box center [738, 251] width 495 height 287
click at [855, 116] on span "[EMAIL_ADDRESS][DOMAIN_NAME]." at bounding box center [827, 245] width 191 height 13
click at [762, 116] on span "[EMAIL_ADDRESS][DOMAIN_NAME]." at bounding box center [827, 245] width 191 height 13
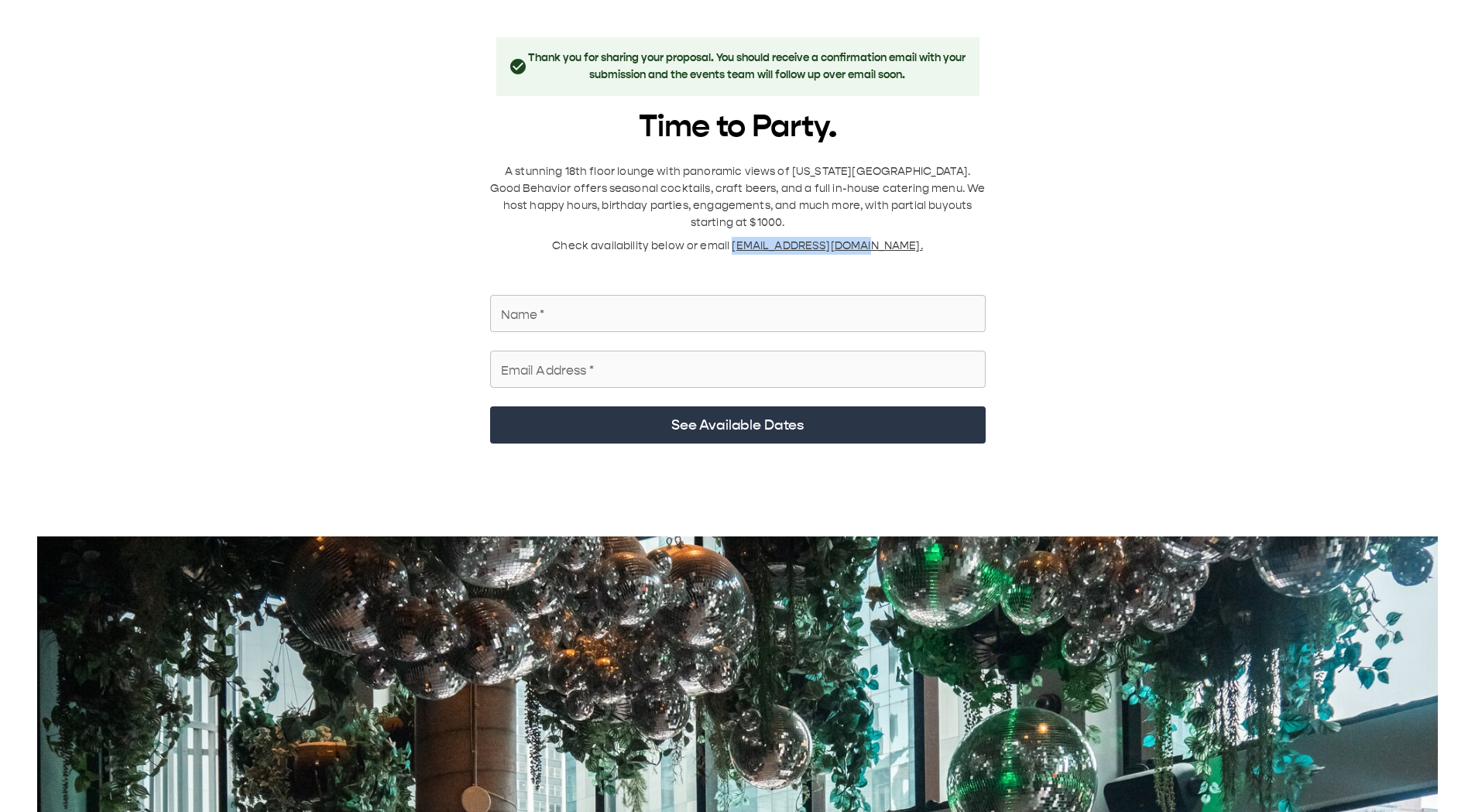
copy span "[EMAIL_ADDRESS][DOMAIN_NAME]"
